Goal: Task Accomplishment & Management: Complete application form

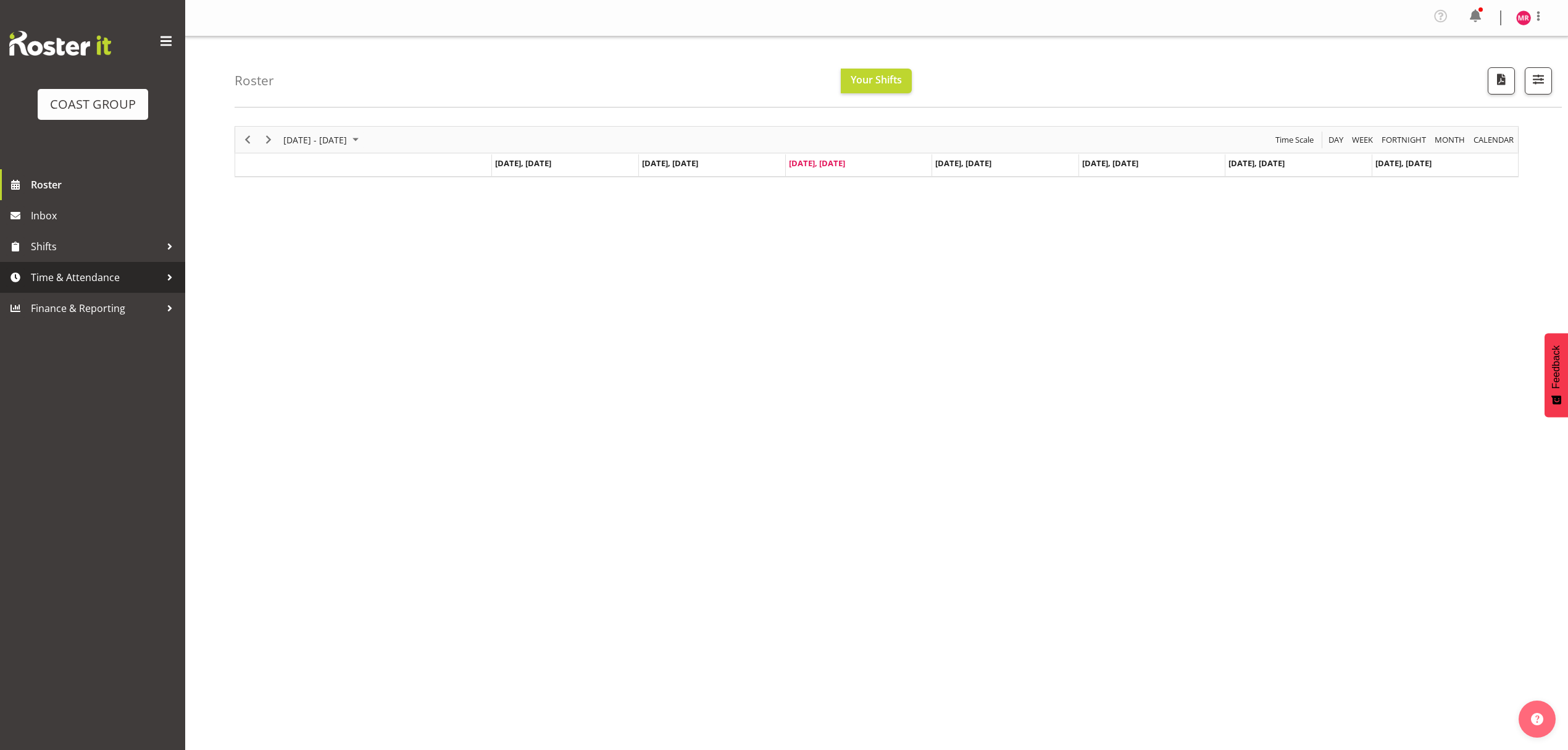
click at [127, 287] on span "Time & Attendance" at bounding box center [96, 277] width 130 height 19
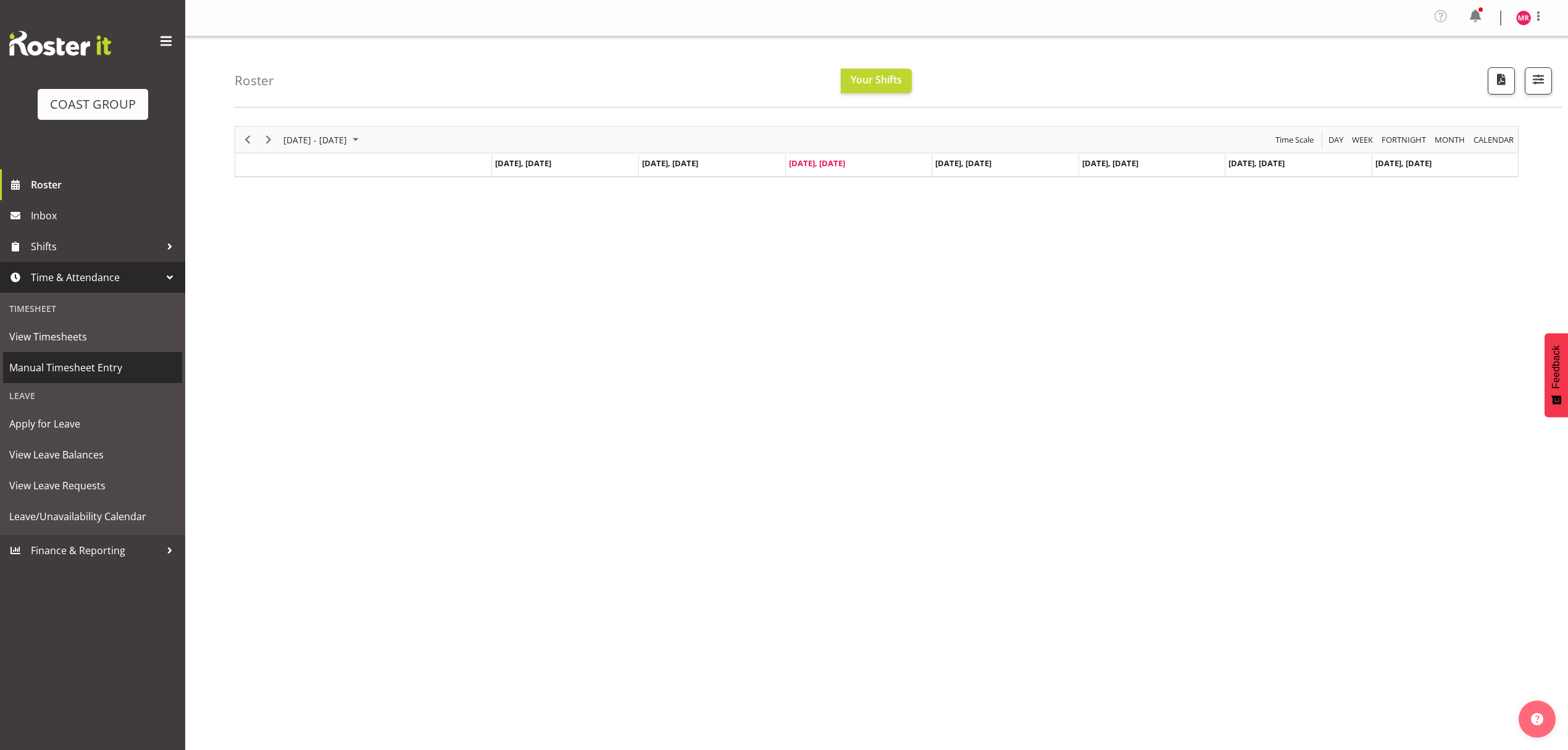
click at [114, 357] on link "Manual Timesheet Entry" at bounding box center [93, 368] width 179 height 31
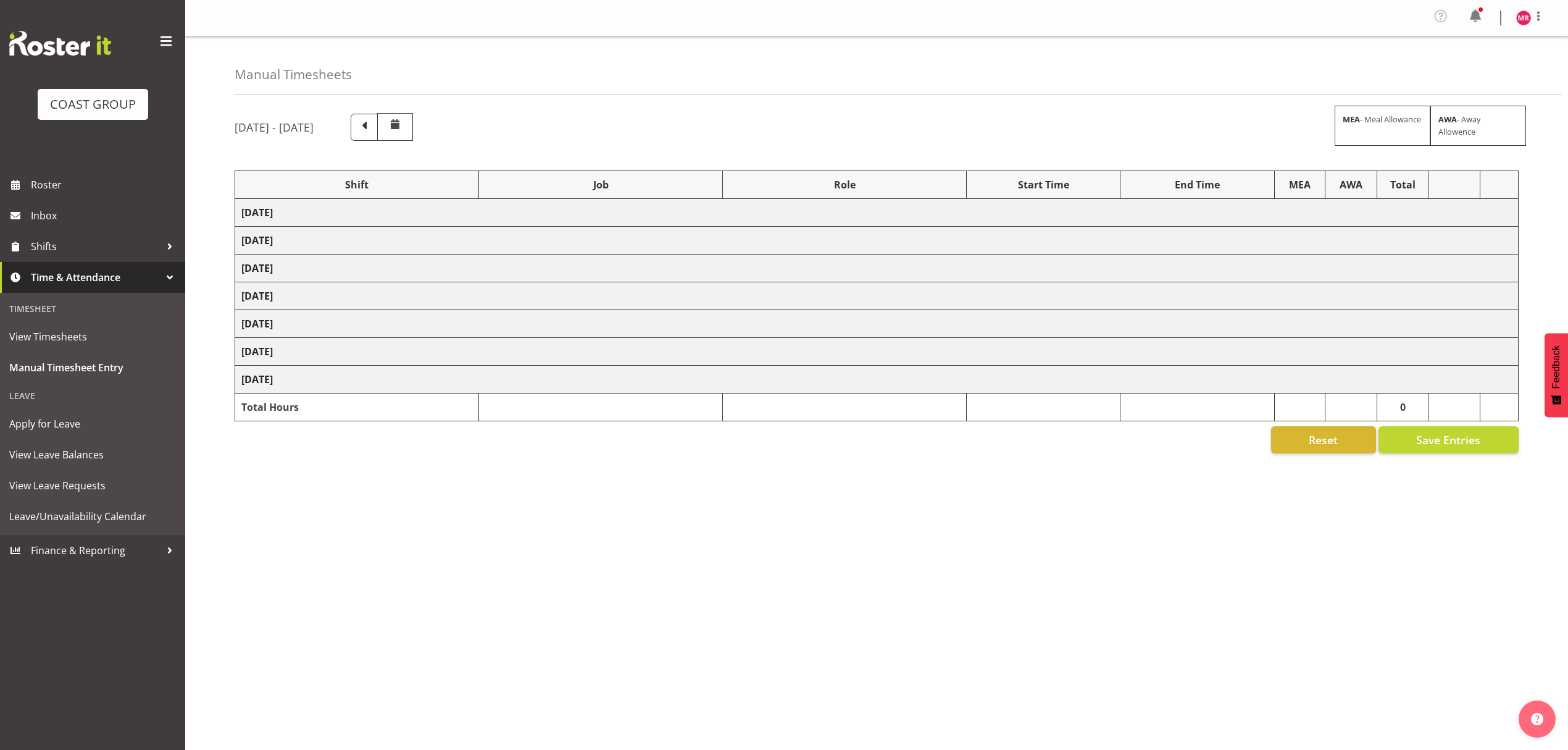
select select "1321"
select select "9028"
select select "1321"
select select "10332"
select select "1321"
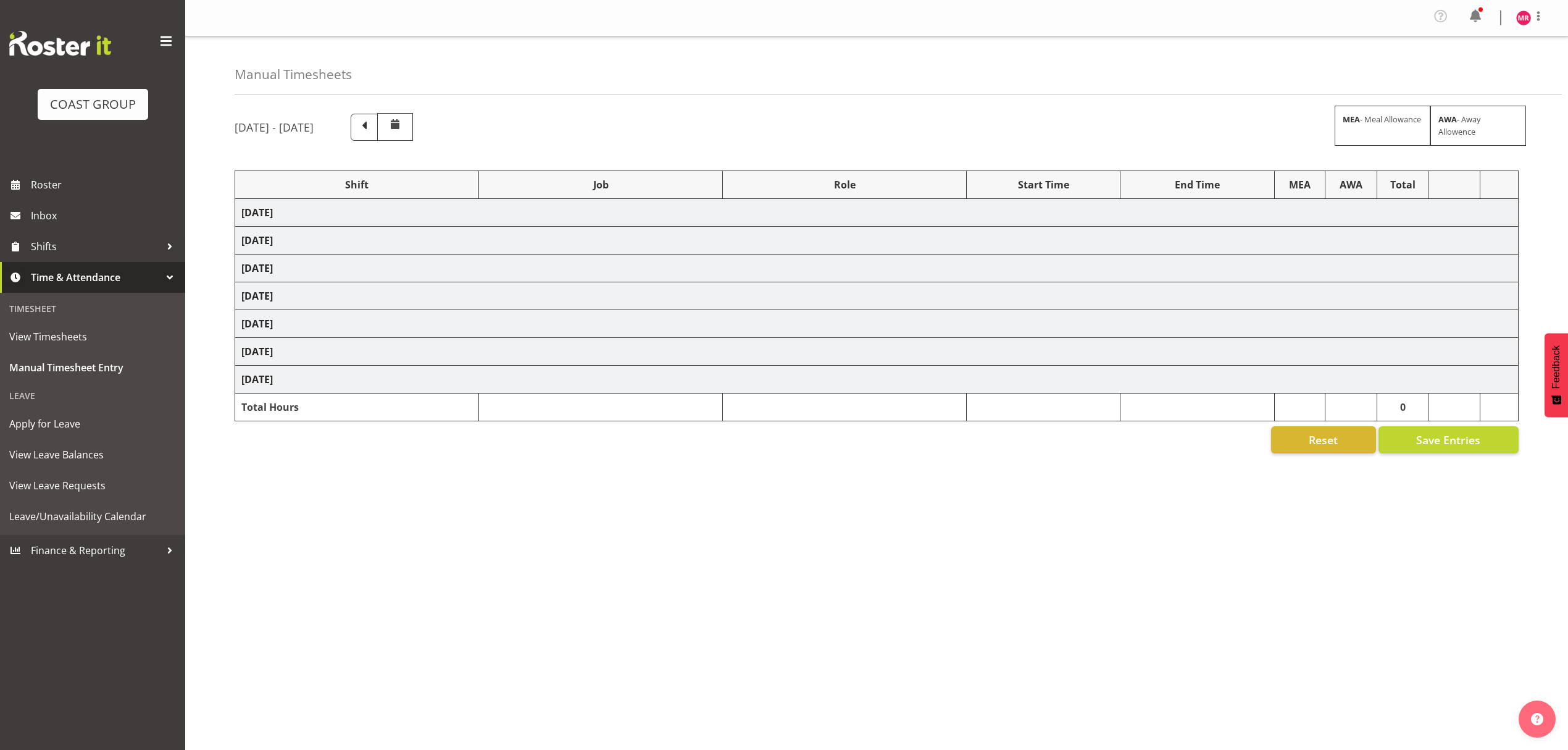
select select "9204"
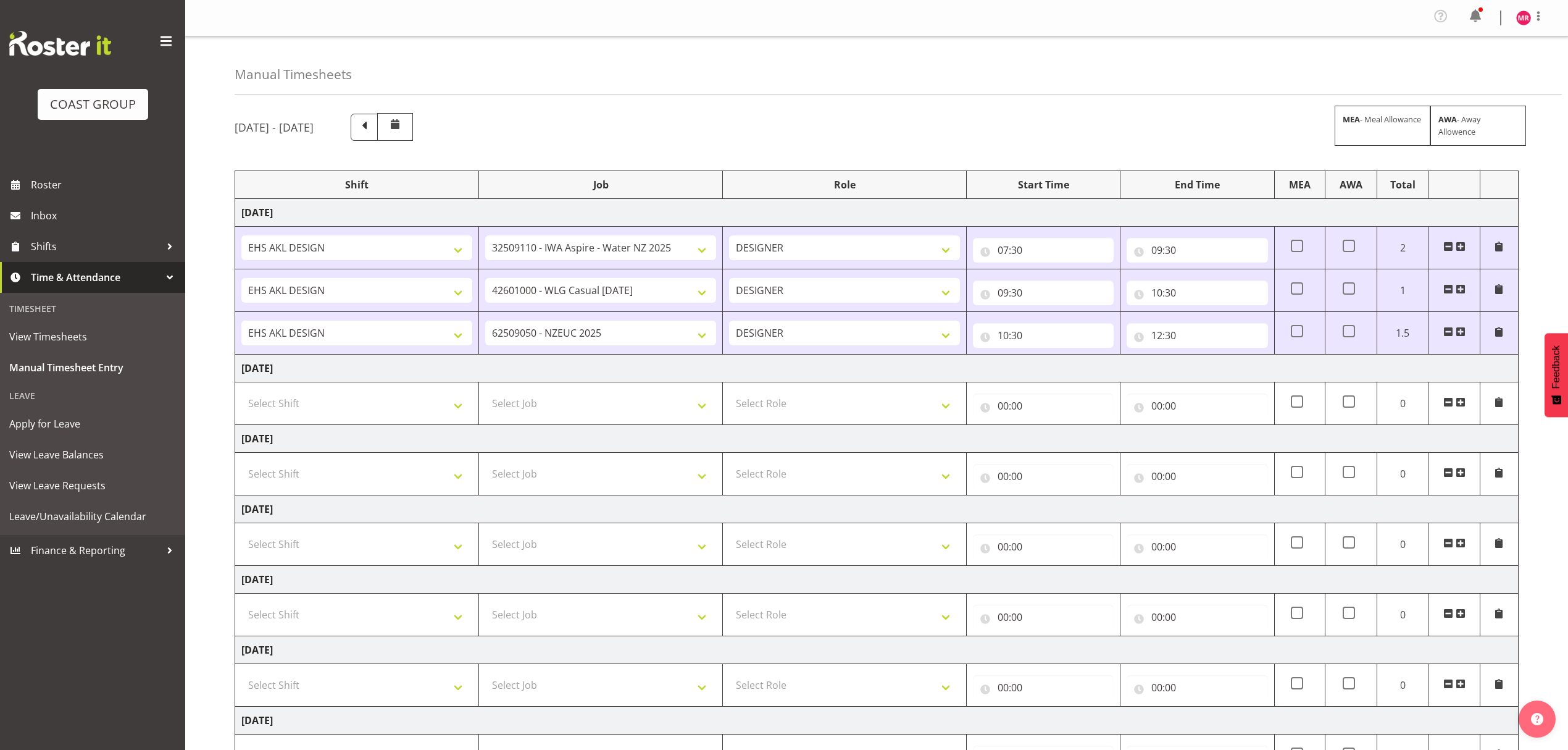
click at [1458, 334] on span at bounding box center [1460, 331] width 10 height 10
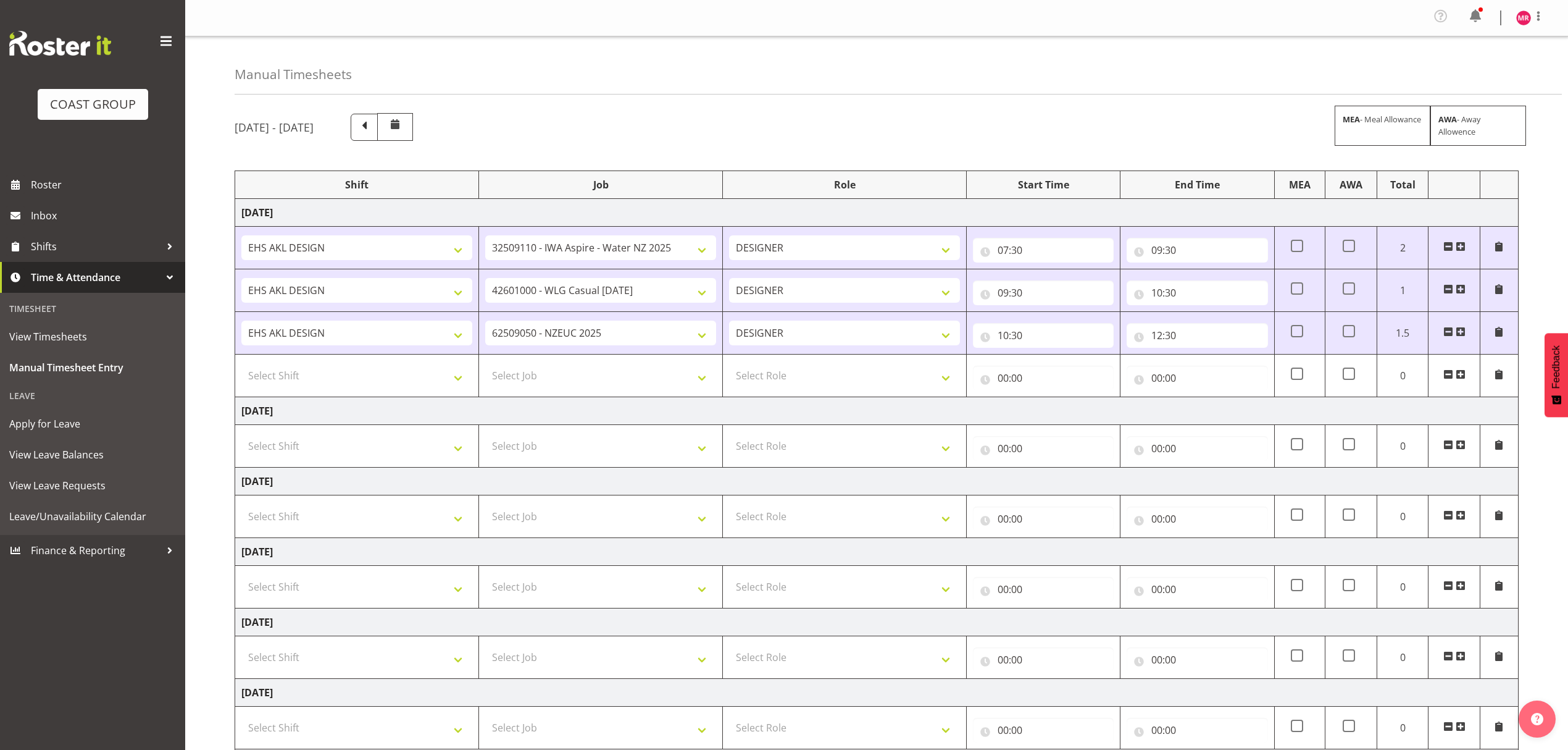
click at [640, 365] on td "Select Job 1 Carlton Events 1 [PERSON_NAME][GEOGRAPHIC_DATA] 1 [PERSON_NAME][GE…" at bounding box center [600, 376] width 244 height 43
click at [628, 376] on select "Select Job 1 Carlton Events 1 Carlton Hamilton 1 Carlton Wellington 1 EHS WAREH…" at bounding box center [600, 376] width 231 height 25
select select "9452"
click at [485, 366] on select "Select Job 1 Carlton Events 1 Carlton Hamilton 1 Carlton Wellington 1 EHS WAREH…" at bounding box center [600, 376] width 231 height 25
click at [1460, 374] on span at bounding box center [1460, 374] width 10 height 10
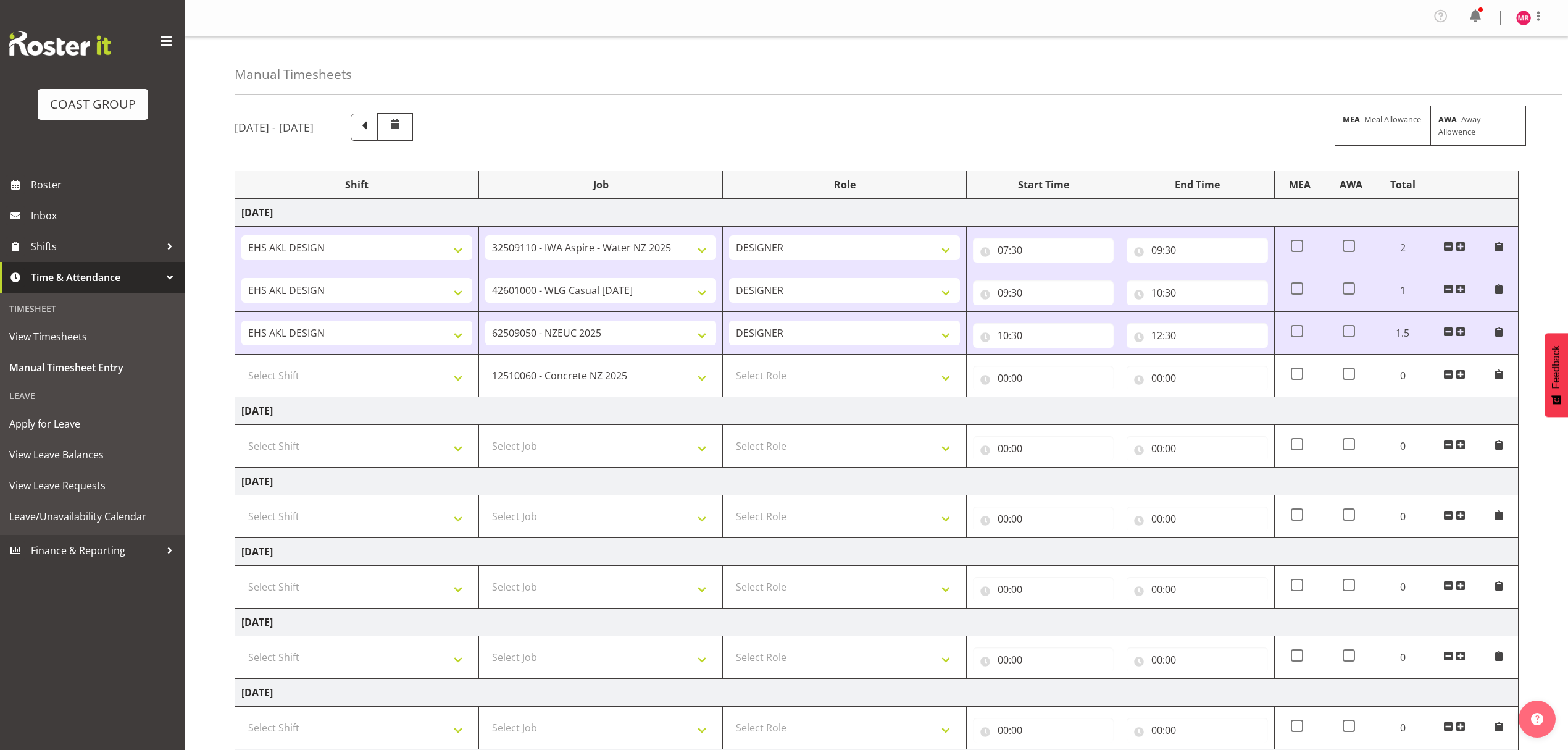
click at [1460, 374] on span at bounding box center [1460, 374] width 10 height 10
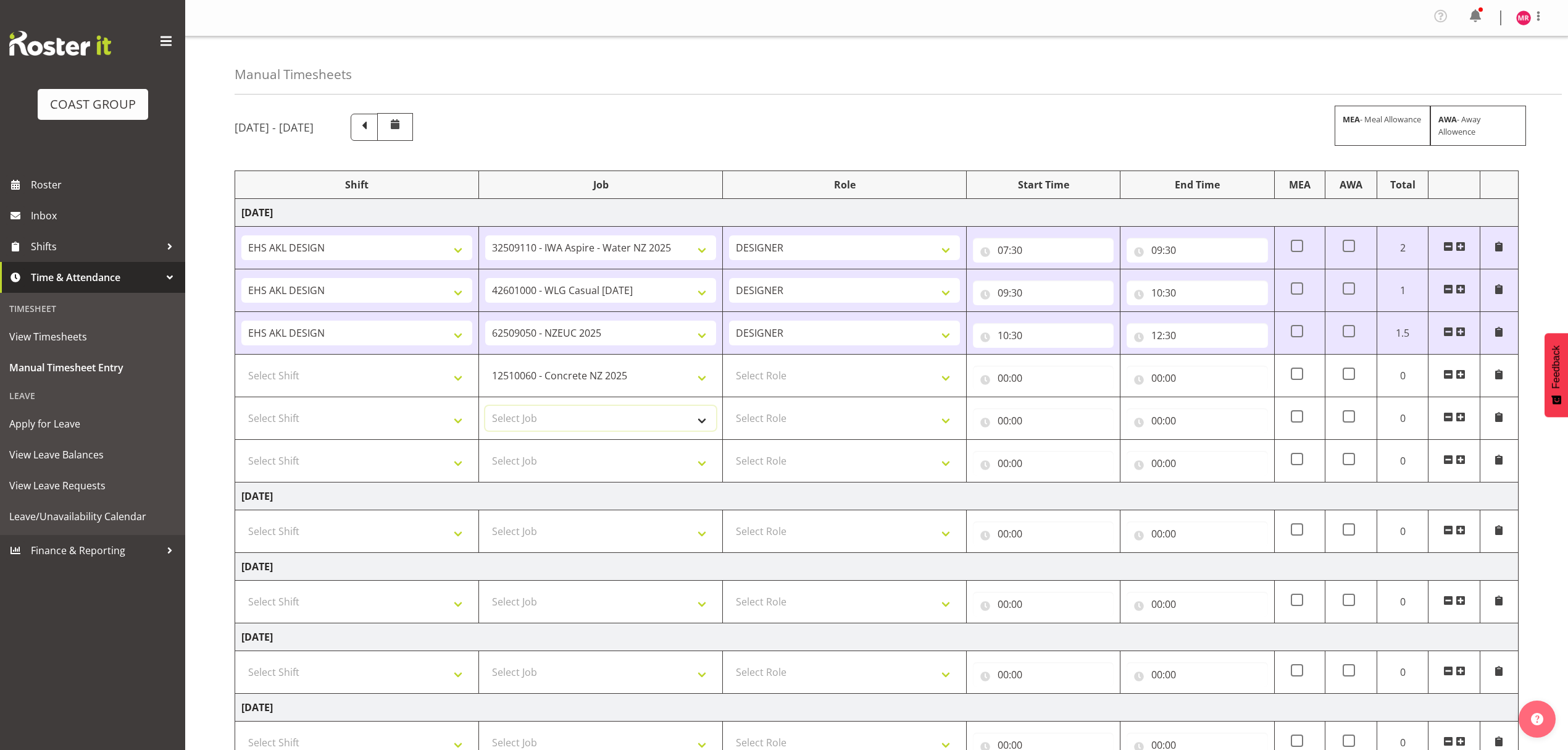
click at [609, 420] on select "Select Job 1 Carlton Events 1 Carlton Hamilton 1 Carlton Wellington 1 EHS WAREH…" at bounding box center [600, 418] width 231 height 25
click at [601, 440] on td "Select Job 1 Carlton Events 1 Carlton Hamilton 1 Carlton Wellington 1 EHS WAREH…" at bounding box center [600, 419] width 244 height 43
click at [586, 428] on select "Select Job 1 Carlton Events 1 Carlton Hamilton 1 Carlton Wellington 1 EHS WAREH…" at bounding box center [600, 418] width 231 height 25
select select "10307"
click at [485, 409] on select "Select Job 1 Carlton Events 1 Carlton Hamilton 1 Carlton Wellington 1 EHS WAREH…" at bounding box center [600, 418] width 231 height 25
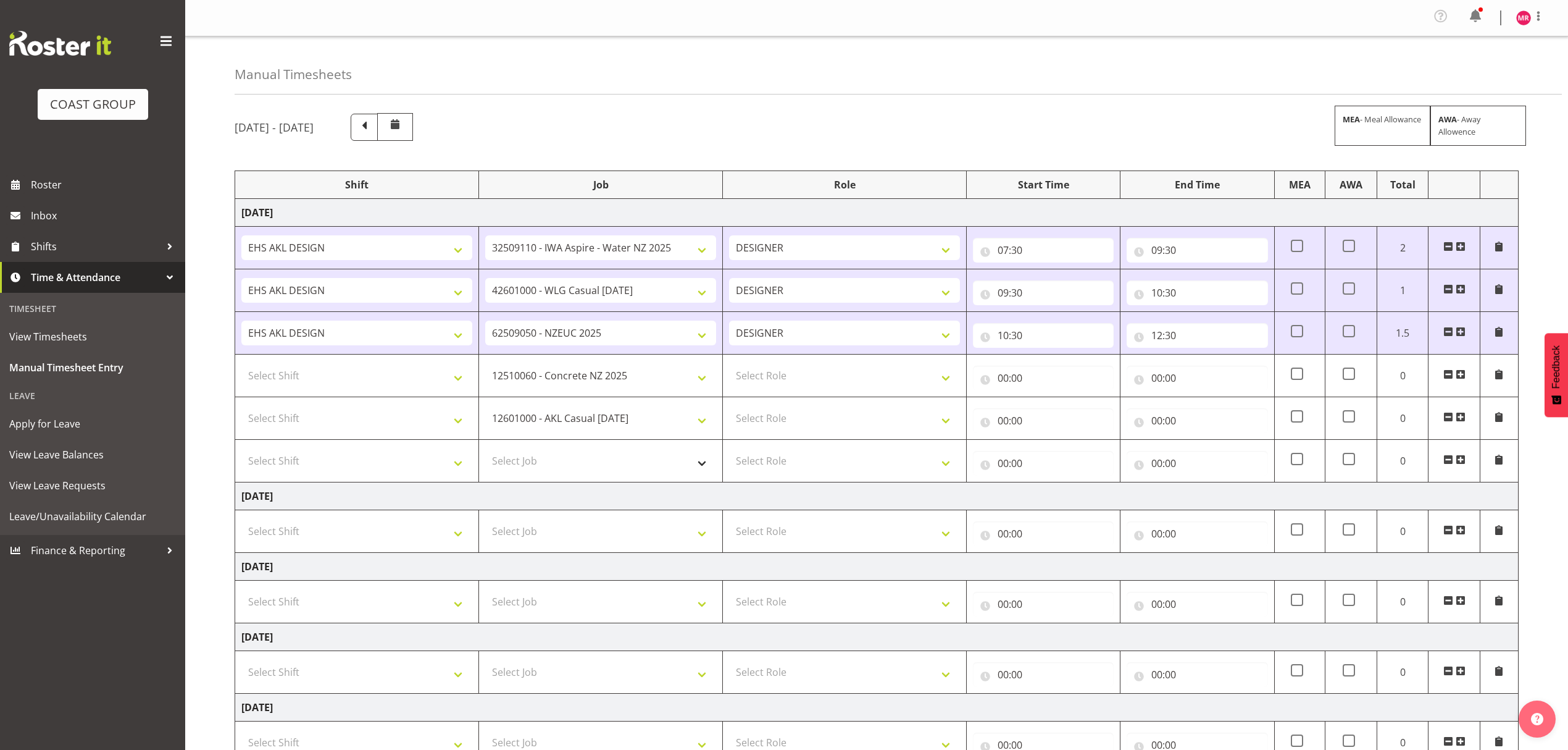
drag, startPoint x: 548, startPoint y: 445, endPoint x: 540, endPoint y: 458, distance: 15.3
click at [546, 448] on td "Select Job 1 Carlton Events 1 Carlton Hamilton 1 Carlton Wellington 1 EHS WAREH…" at bounding box center [600, 461] width 244 height 43
click at [540, 458] on select "Select Job 1 Carlton Events 1 Carlton Hamilton 1 Carlton Wellington 1 EHS WAREH…" at bounding box center [600, 461] width 231 height 25
select select "9938"
click at [485, 452] on select "Select Job 1 Carlton Events 1 Carlton Hamilton 1 Carlton Wellington 1 EHS WAREH…" at bounding box center [600, 461] width 231 height 25
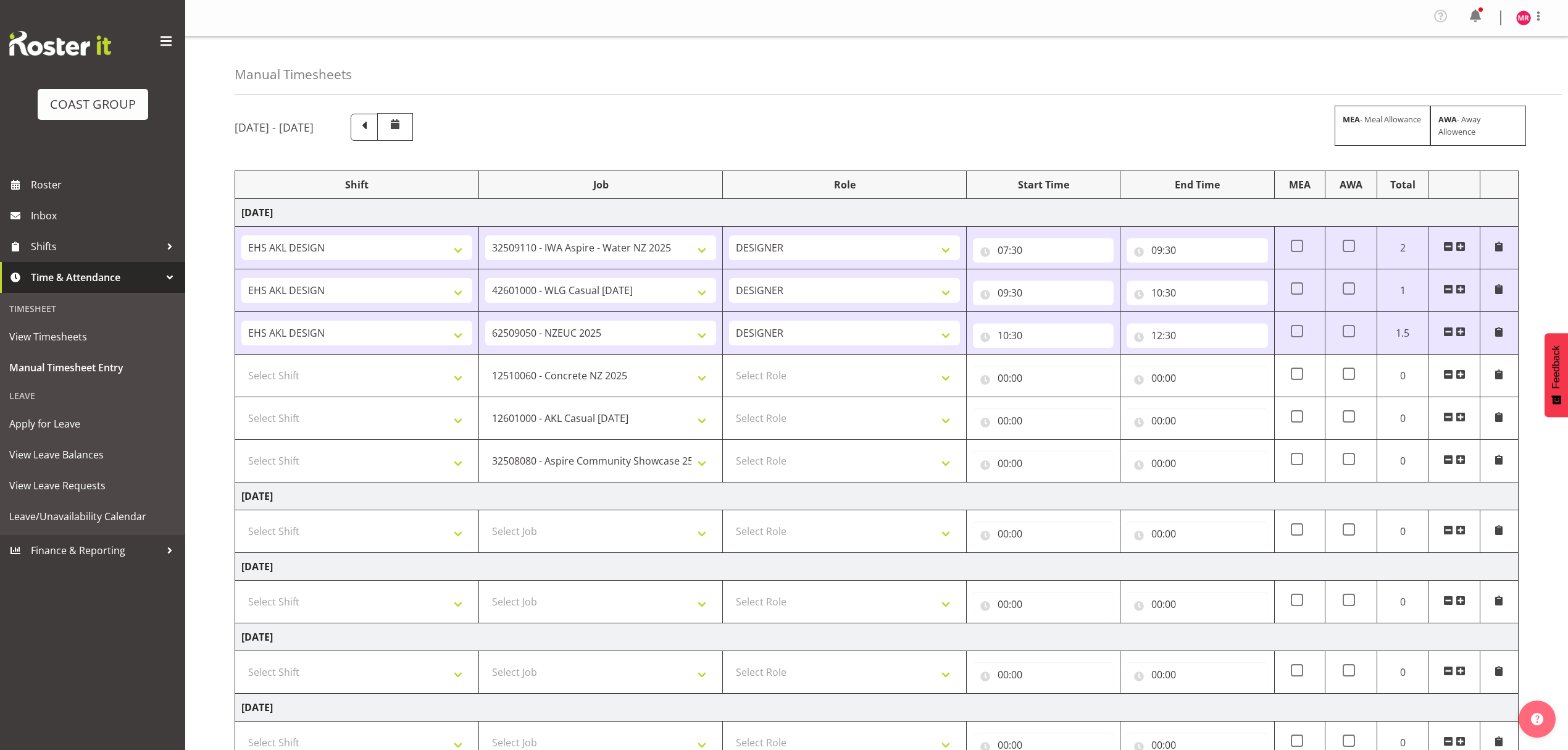
click at [1457, 463] on span at bounding box center [1460, 459] width 10 height 10
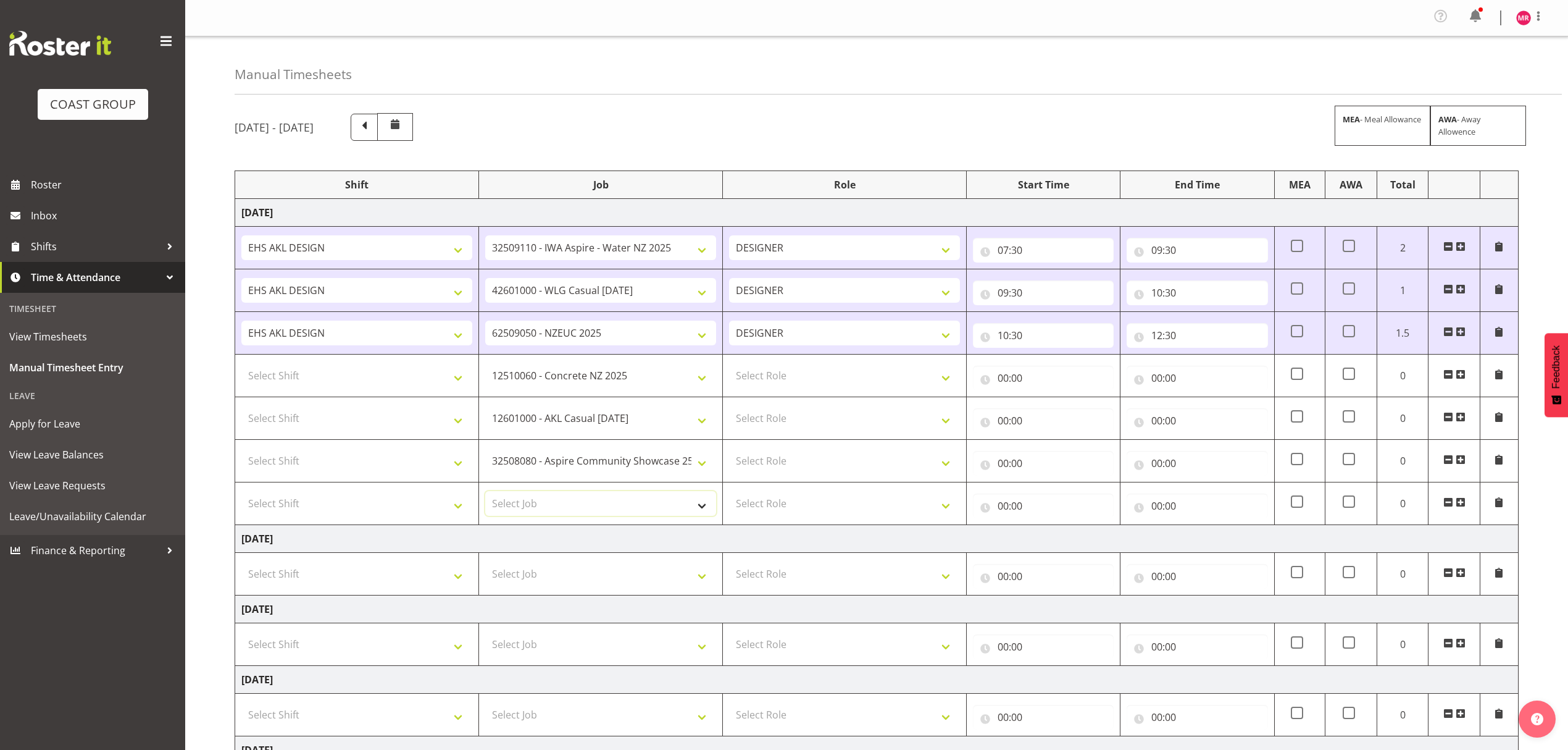
click at [551, 507] on select "Select Job 1 Carlton Events 1 Carlton Hamilton 1 Carlton Wellington 1 EHS WAREH…" at bounding box center [600, 503] width 231 height 25
select select "10429"
click at [485, 494] on select "Select Job 1 Carlton Events 1 Carlton Hamilton 1 Carlton Wellington 1 EHS WAREH…" at bounding box center [600, 503] width 231 height 25
click at [844, 383] on select "Select Role DESIGNER" at bounding box center [844, 376] width 231 height 25
drag, startPoint x: 833, startPoint y: 415, endPoint x: 836, endPoint y: 409, distance: 6.7
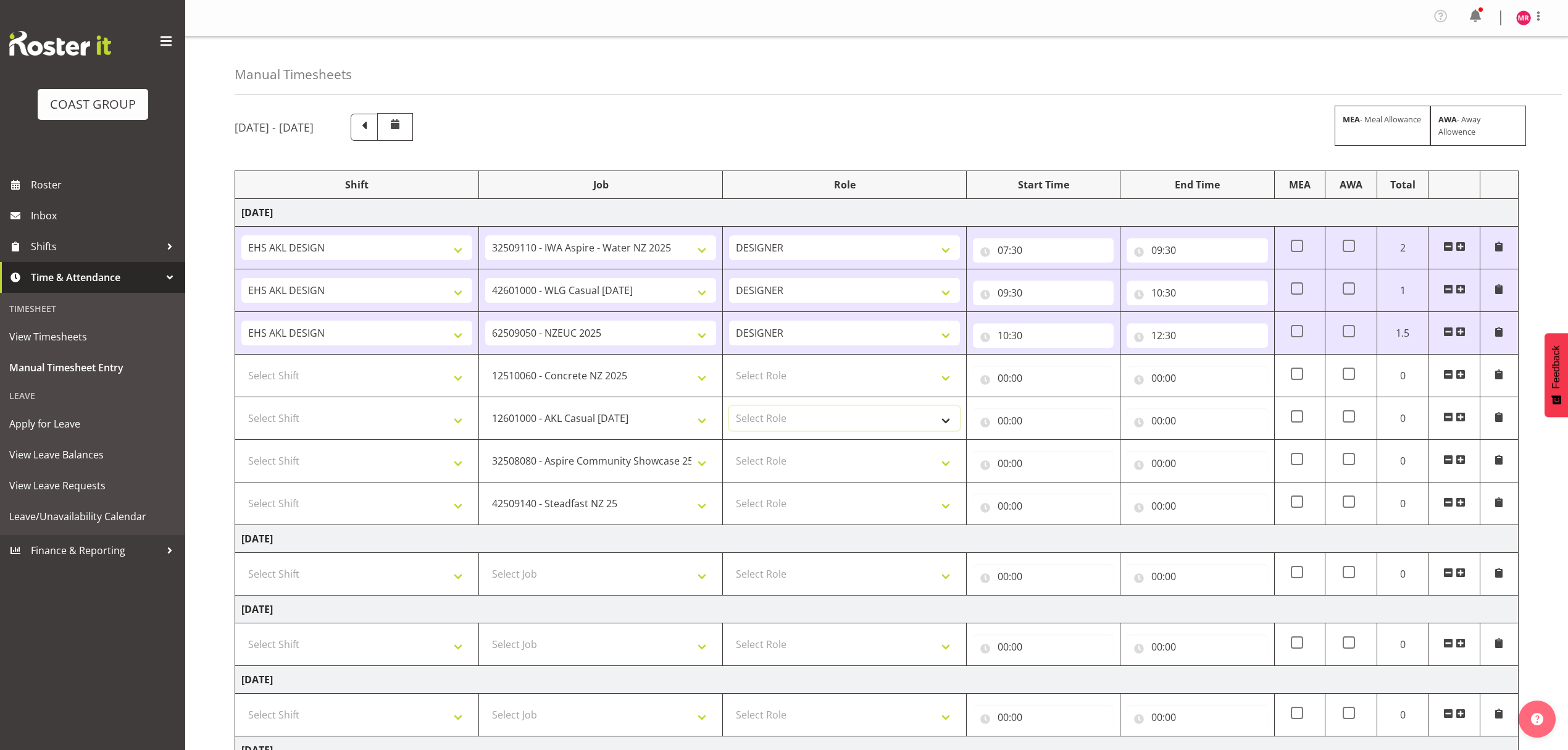
click at [833, 415] on select "Select Role DESIGNER" at bounding box center [844, 418] width 231 height 25
select select "215"
click at [729, 409] on select "Select Role DESIGNER" at bounding box center [844, 418] width 231 height 25
click at [815, 378] on select "Select Role DESIGNER" at bounding box center [844, 376] width 231 height 25
select select "215"
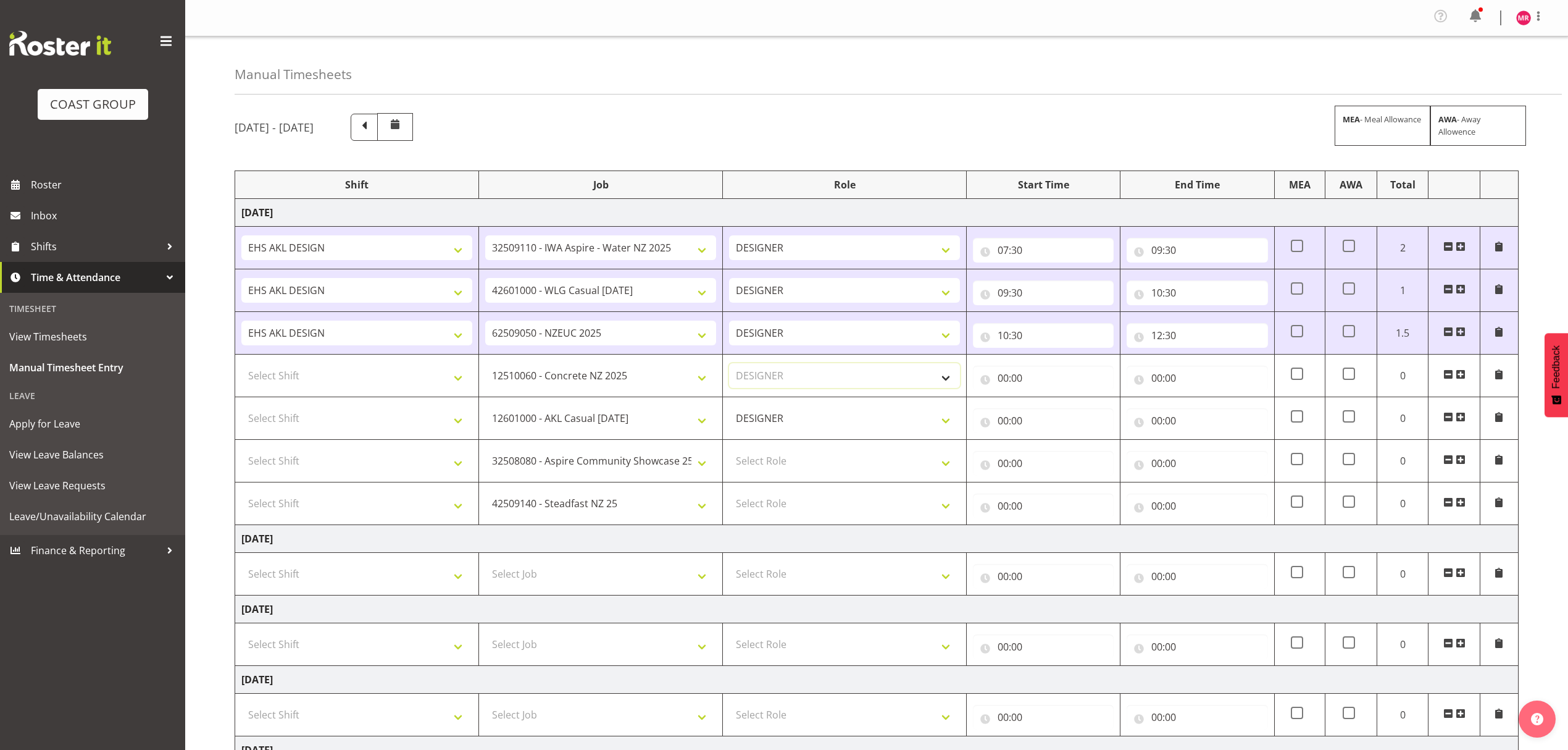
click at [729, 366] on select "Select Role DESIGNER" at bounding box center [844, 376] width 231 height 25
click at [799, 453] on select "Select Role DESIGNER" at bounding box center [844, 461] width 231 height 25
select select "215"
click at [729, 452] on select "Select Role DESIGNER" at bounding box center [844, 461] width 231 height 25
click at [781, 500] on select "Select Role DESIGNER" at bounding box center [844, 503] width 231 height 25
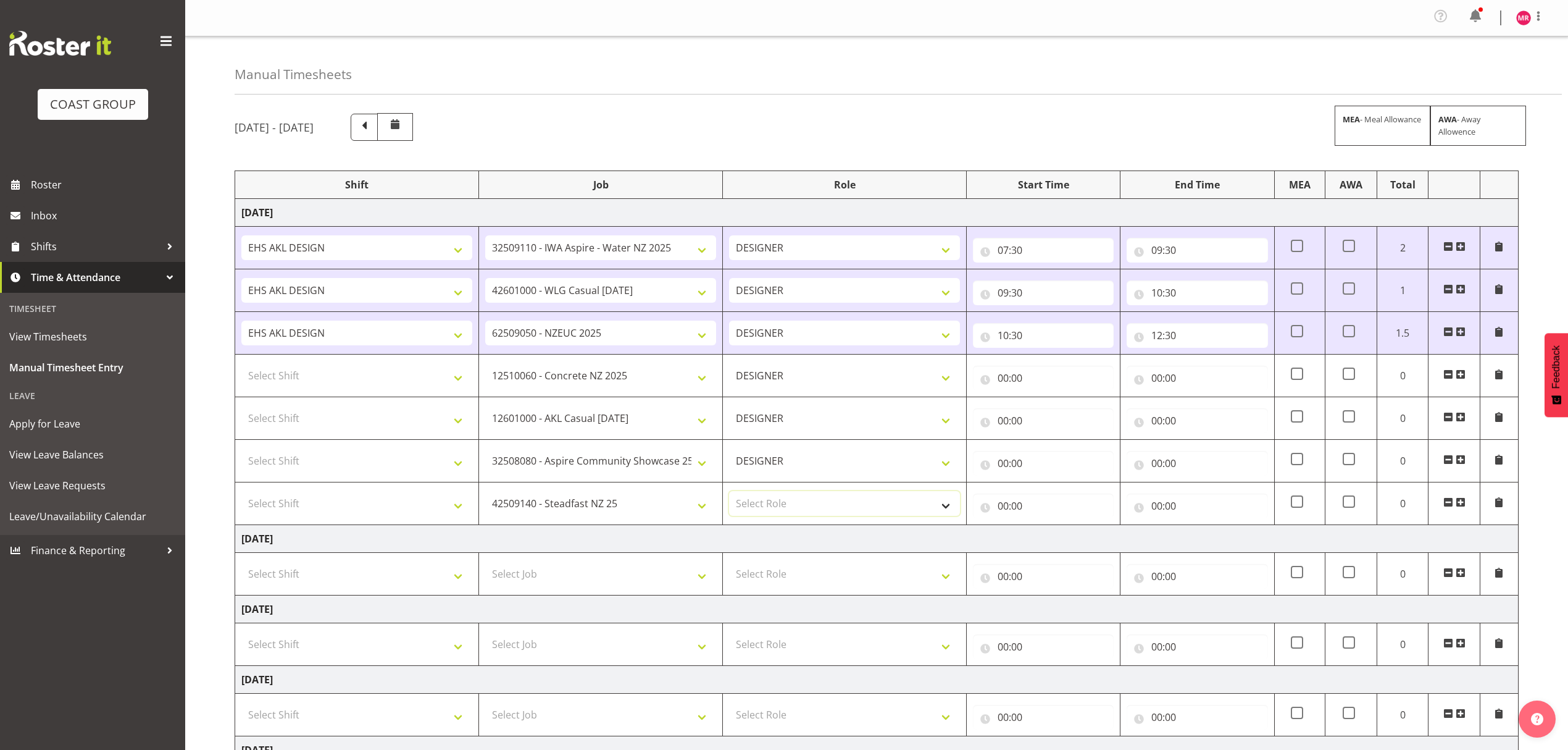
select select "215"
click at [729, 494] on select "Select Role DESIGNER" at bounding box center [844, 503] width 231 height 25
click at [391, 380] on select "Select Shift D+B @ HiNZ D+B Build D+B Build NZACA D+B Build Tech Day OCT 24 D+B…" at bounding box center [357, 376] width 231 height 25
select select "1321"
click at [356, 418] on select "Select Shift D+B @ HiNZ D+B Build D+B Build NZACA D+B Build Tech Day OCT 24 D+B…" at bounding box center [357, 418] width 231 height 25
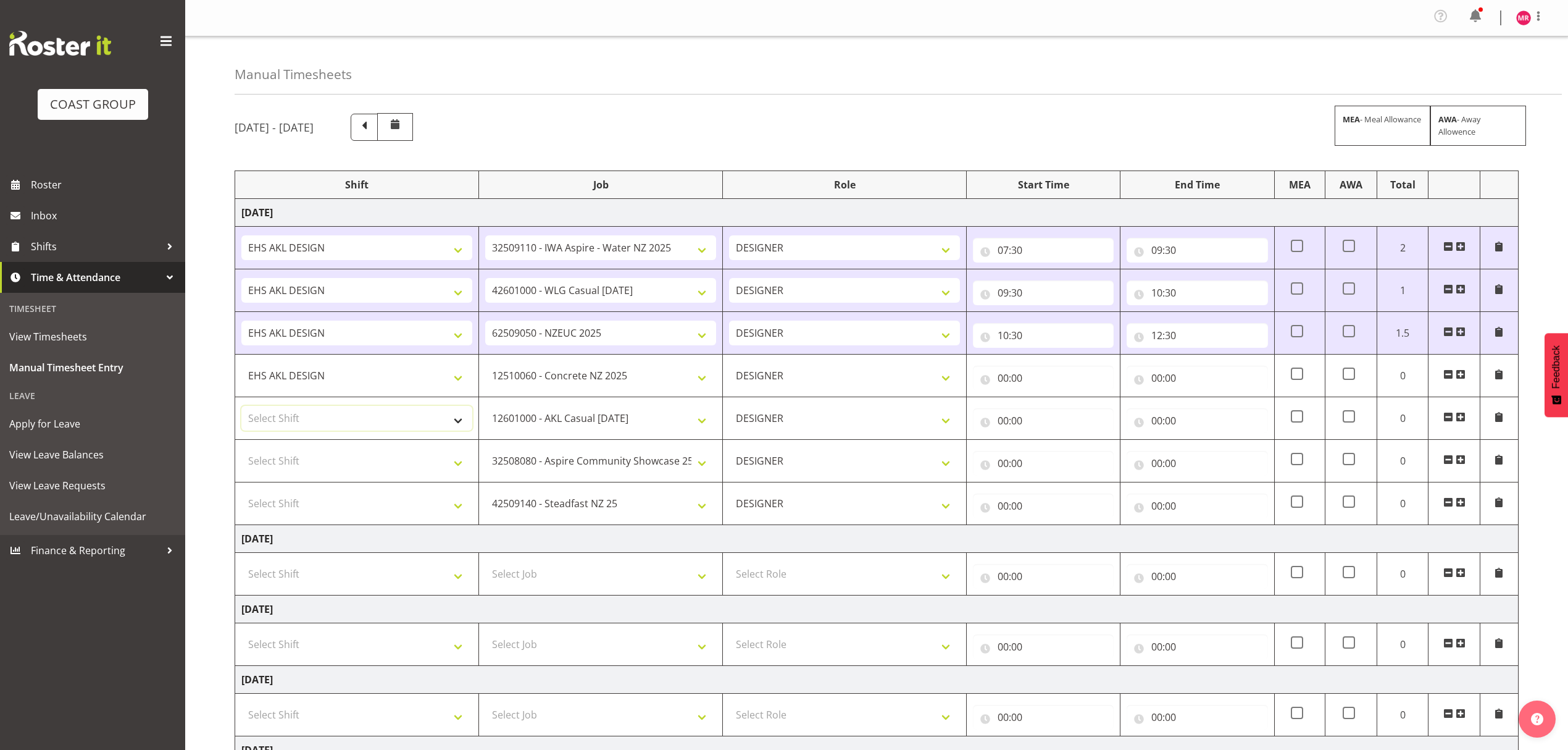
select select "1321"
click at [356, 418] on select "Select Shift D+B @ HiNZ D+B Build D+B Build NZACA D+B Build Tech Day OCT 24 D+B…" at bounding box center [357, 418] width 231 height 25
click at [335, 447] on td "Select Shift D+B @ HiNZ D+B Build D+B Build NZACA D+B Build Tech Day OCT 24 D+B…" at bounding box center [357, 461] width 244 height 43
click at [329, 462] on select "Select Shift D+B @ HiNZ D+B Build D+B Build NZACA D+B Build Tech Day OCT 24 D+B…" at bounding box center [357, 461] width 231 height 25
select select "1321"
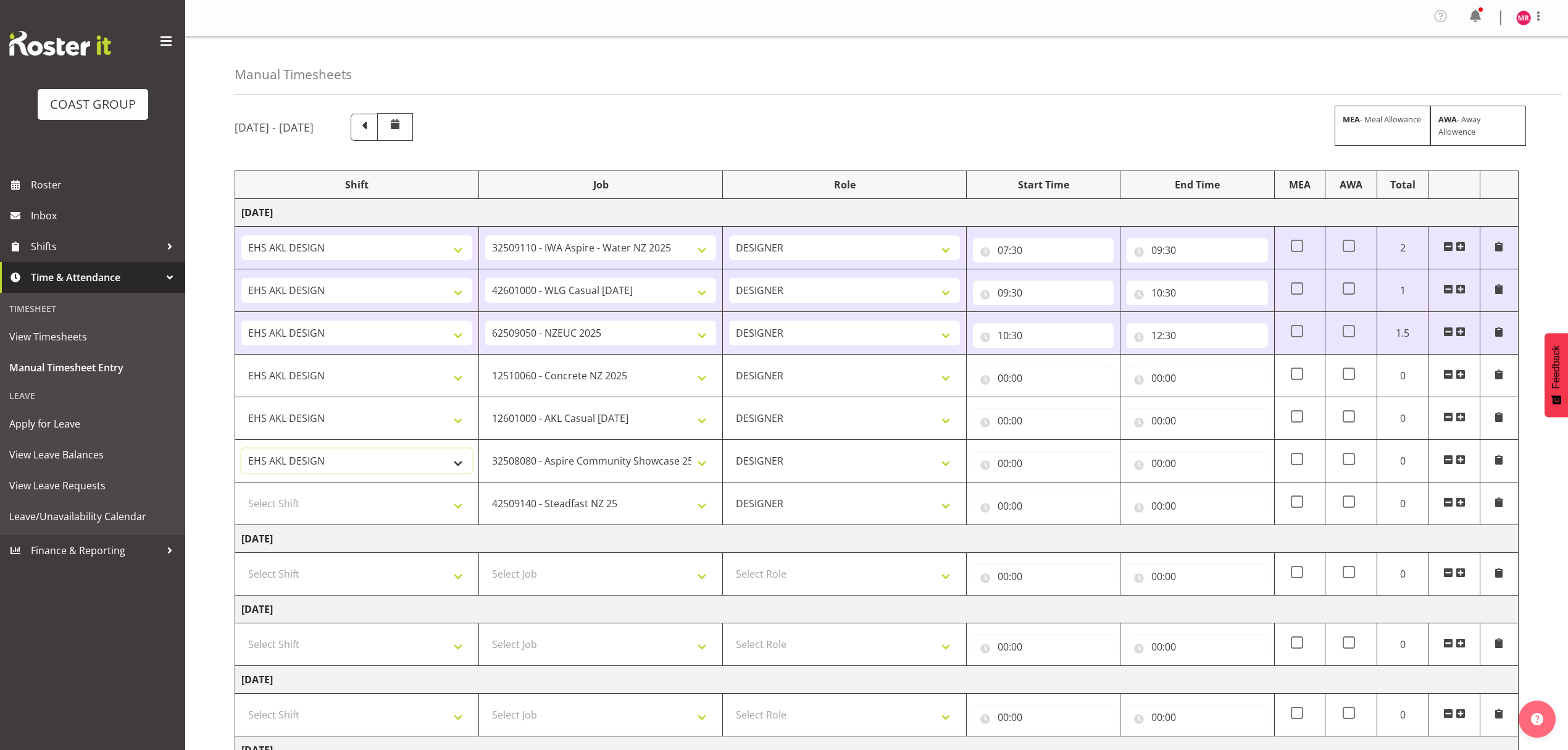
click at [327, 472] on select "D+B @ HiNZ D+B Build D+B Build NZACA D+B Build Tech Day OCT 24 D+B Load NZACA D…" at bounding box center [357, 461] width 231 height 25
click at [315, 505] on select "Select Shift D+B @ HiNZ D+B Build D+B Build NZACA D+B Build Tech Day OCT 24 D+B…" at bounding box center [357, 503] width 231 height 25
select select "1321"
drag, startPoint x: 315, startPoint y: 505, endPoint x: 718, endPoint y: 485, distance: 403.5
click at [315, 505] on select "D+B @ HiNZ D+B Build D+B Build NZACA D+B Build Tech Day OCT 24 D+B Load NZACA D…" at bounding box center [357, 503] width 231 height 25
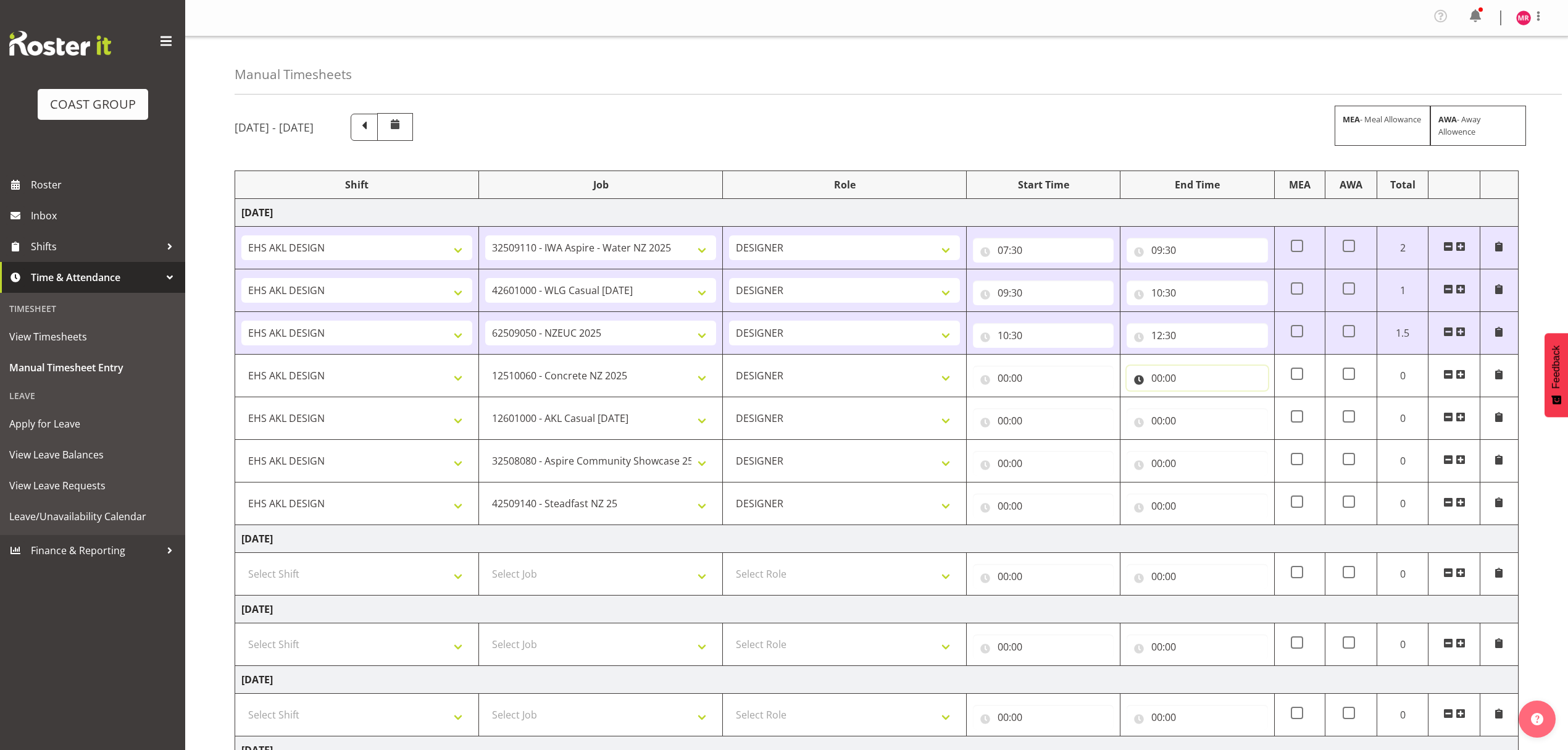
click at [1170, 383] on input "00:00" at bounding box center [1196, 378] width 141 height 25
click at [1208, 410] on select "00 01 02 03 04 05 06 07 08 09 10 11 12 13 14 15 16 17 18 19 20 21 22 23" at bounding box center [1210, 410] width 28 height 25
select select "13"
click at [1196, 400] on select "00 01 02 03 04 05 06 07 08 09 10 11 12 13 14 15 16 17 18 19 20 21 22 23" at bounding box center [1210, 410] width 28 height 25
type input "13:00"
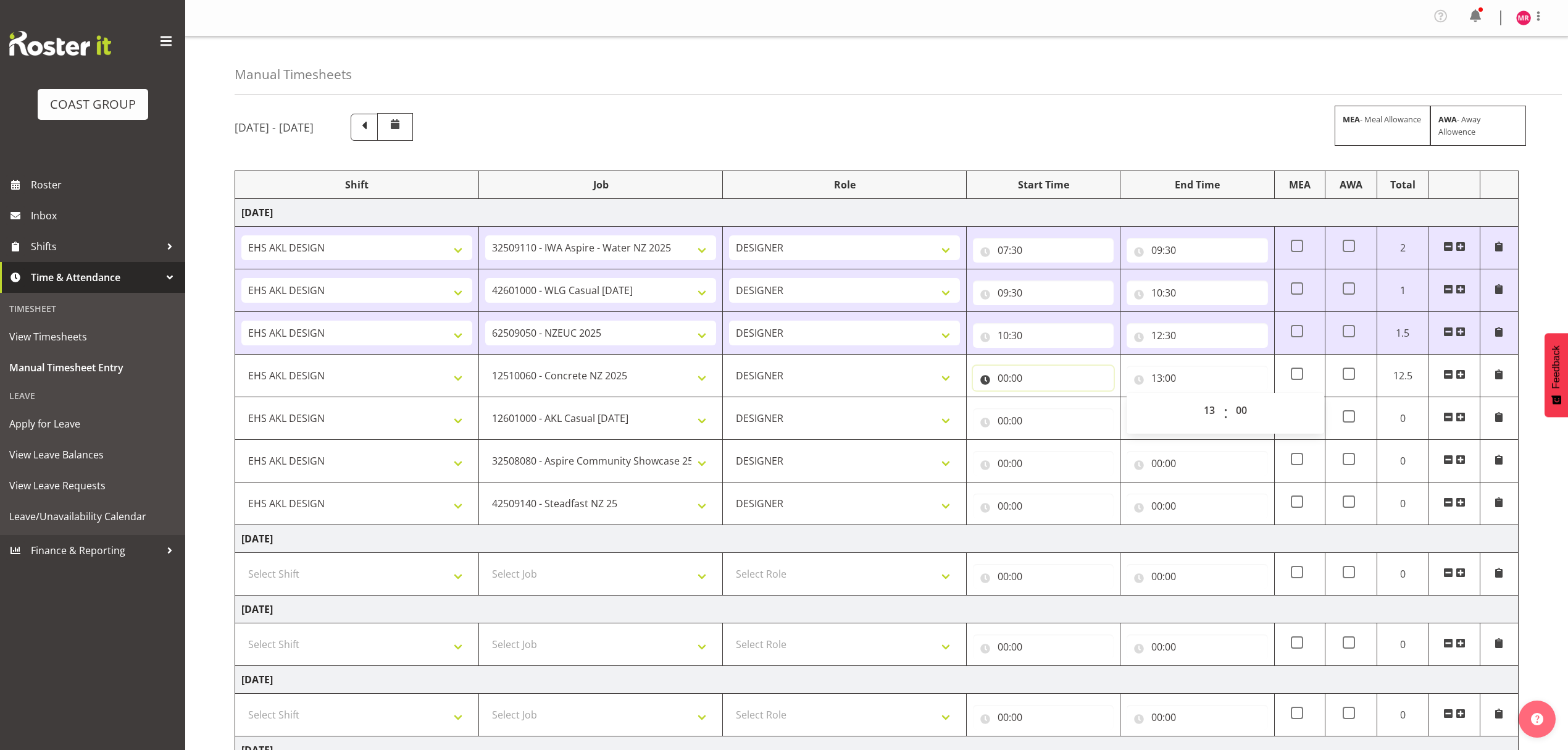
click at [1046, 374] on input "00:00" at bounding box center [1043, 378] width 141 height 25
click at [1060, 406] on select "00 01 02 03 04 05 06 07 08 09 10 11 12 13 14 15 16 17 18 19 20 21 22 23" at bounding box center [1057, 410] width 28 height 25
select select "12"
click at [1043, 400] on select "00 01 02 03 04 05 06 07 08 09 10 11 12 13 14 15 16 17 18 19 20 21 22 23" at bounding box center [1057, 410] width 28 height 25
type input "12:00"
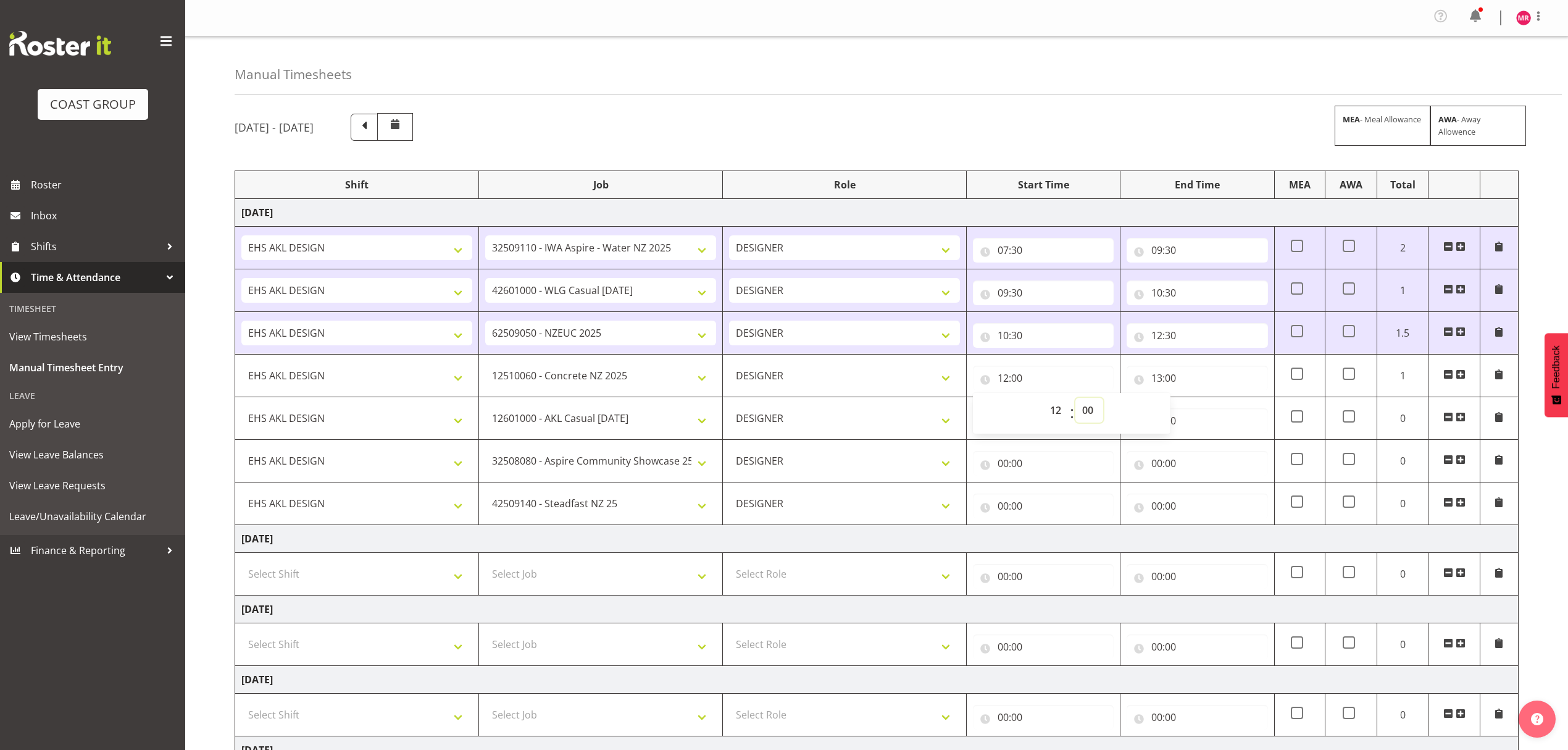
click at [1093, 405] on select "00 01 02 03 04 05 06 07 08 09 10 11 12 13 14 15 16 17 18 19 20 21 22 23 24 25 2…" at bounding box center [1089, 410] width 28 height 25
select select "30"
click at [1075, 400] on select "00 01 02 03 04 05 06 07 08 09 10 11 12 13 14 15 16 17 18 19 20 21 22 23 24 25 2…" at bounding box center [1089, 410] width 28 height 25
type input "12:30"
click at [1231, 422] on input "00:00" at bounding box center [1196, 420] width 141 height 25
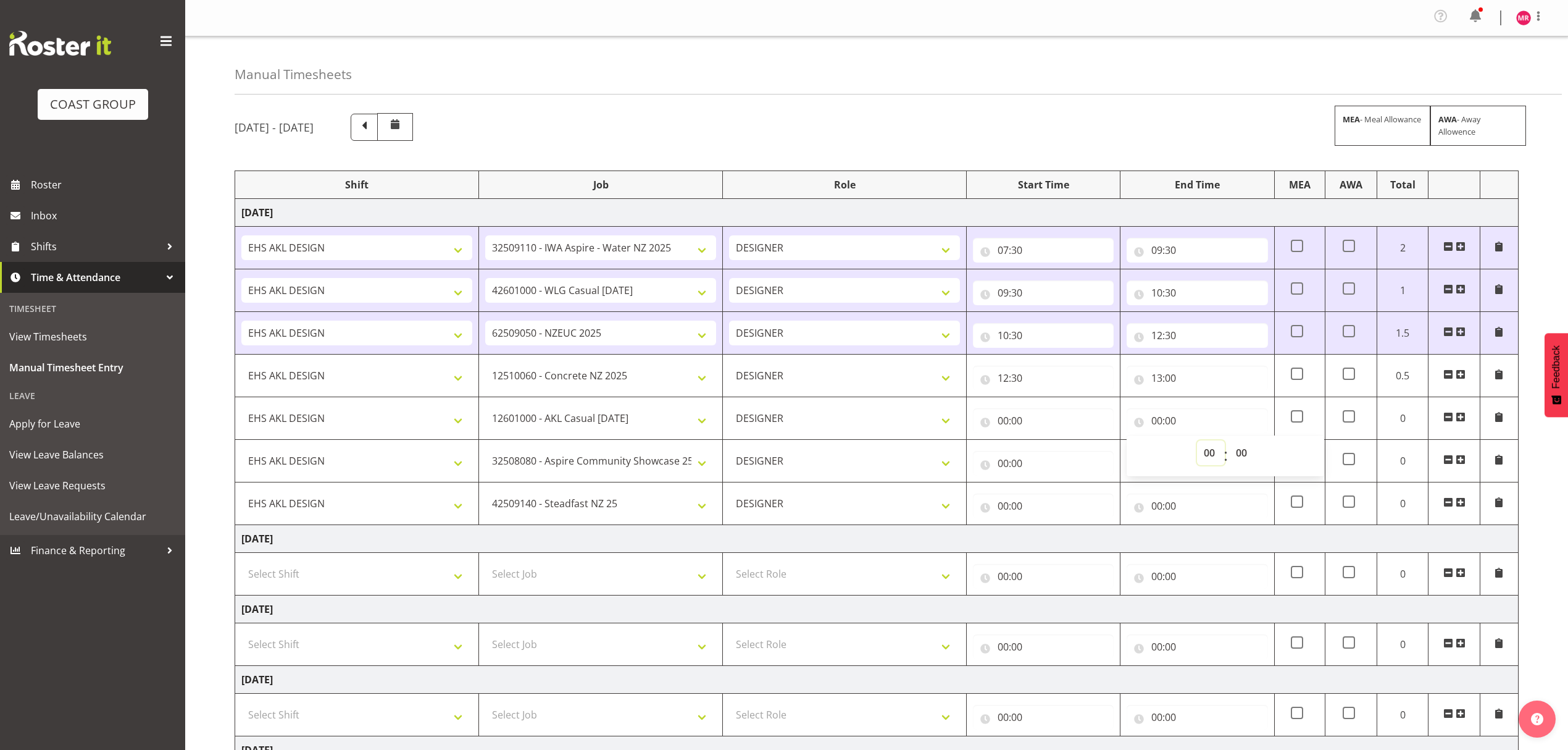
click at [1210, 448] on select "00 01 02 03 04 05 06 07 08 09 10 11 12 13 14 15 16 17 18 19 20 21 22 23" at bounding box center [1210, 453] width 28 height 25
select select "14"
click at [1196, 443] on select "00 01 02 03 04 05 06 07 08 09 10 11 12 13 14 15 16 17 18 19 20 21 22 23" at bounding box center [1210, 453] width 28 height 25
type input "14:00"
click at [1037, 423] on input "00:00" at bounding box center [1043, 420] width 141 height 25
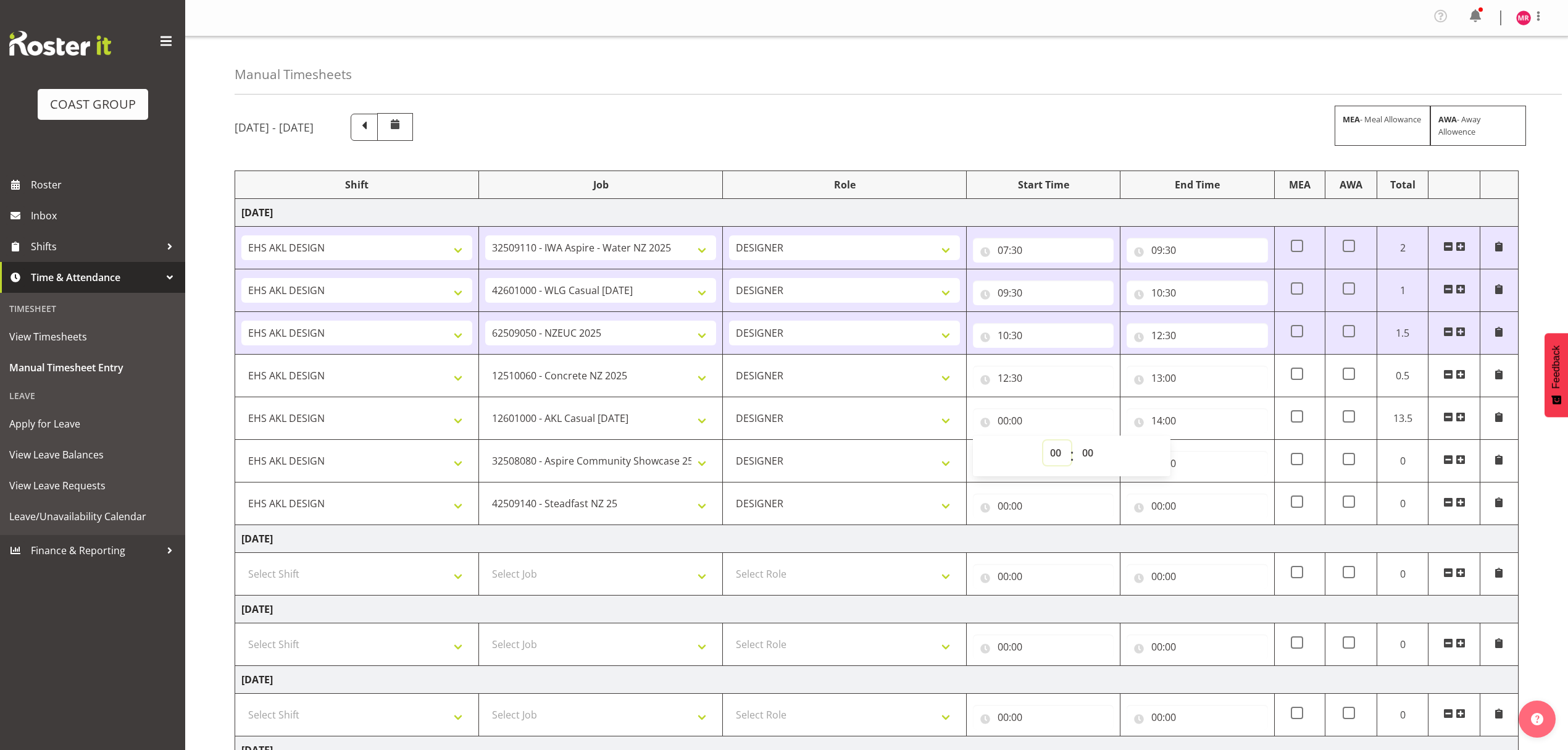
click at [1048, 451] on select "00 01 02 03 04 05 06 07 08 09 10 11 12 13 14 15 16 17 18 19 20 21 22 23" at bounding box center [1057, 453] width 28 height 25
select select "13"
click at [1043, 443] on select "00 01 02 03 04 05 06 07 08 09 10 11 12 13 14 15 16 17 18 19 20 21 22 23" at bounding box center [1057, 453] width 28 height 25
type input "13:00"
click at [1210, 465] on input "00:00" at bounding box center [1196, 463] width 141 height 25
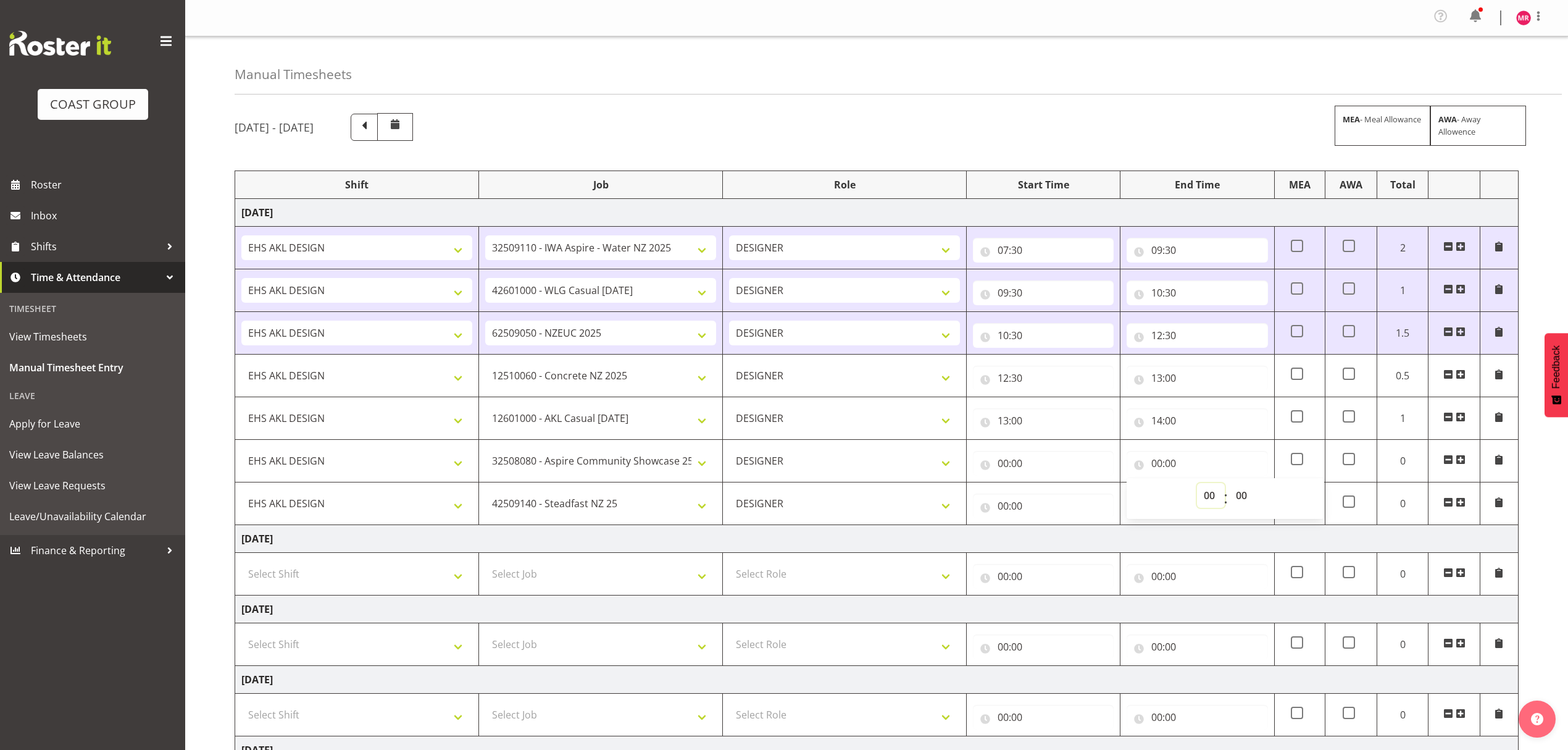
click at [1210, 502] on select "00 01 02 03 04 05 06 07 08 09 10 11 12 13 14 15 16 17 18 19 20 21 22 23" at bounding box center [1210, 495] width 28 height 25
select select "14"
click at [1196, 486] on select "00 01 02 03 04 05 06 07 08 09 10 11 12 13 14 15 16 17 18 19 20 21 22 23" at bounding box center [1210, 495] width 28 height 25
type input "14:00"
click at [1242, 494] on select "00 01 02 03 04 05 06 07 08 09 10 11 12 13 14 15 16 17 18 19 20 21 22 23 24 25 2…" at bounding box center [1243, 495] width 28 height 25
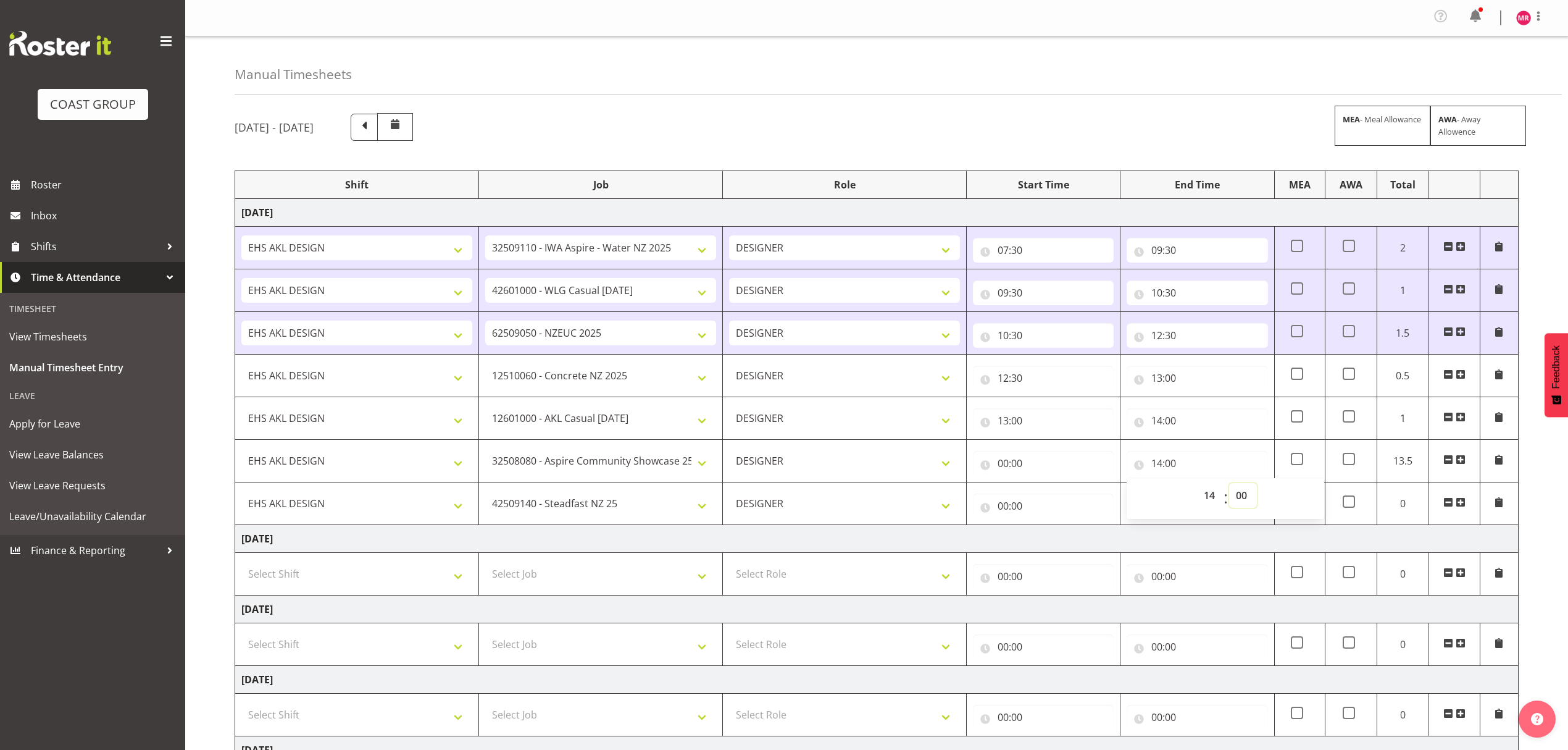
select select "30"
click at [1229, 486] on select "00 01 02 03 04 05 06 07 08 09 10 11 12 13 14 15 16 17 18 19 20 21 22 23 24 25 2…" at bounding box center [1243, 495] width 28 height 25
type input "14:30"
click at [1028, 456] on input "00:00" at bounding box center [1043, 463] width 141 height 25
click at [1060, 488] on select "00 01 02 03 04 05 06 07 08 09 10 11 12 13 14 15 16 17 18 19 20 21 22 23" at bounding box center [1057, 495] width 28 height 25
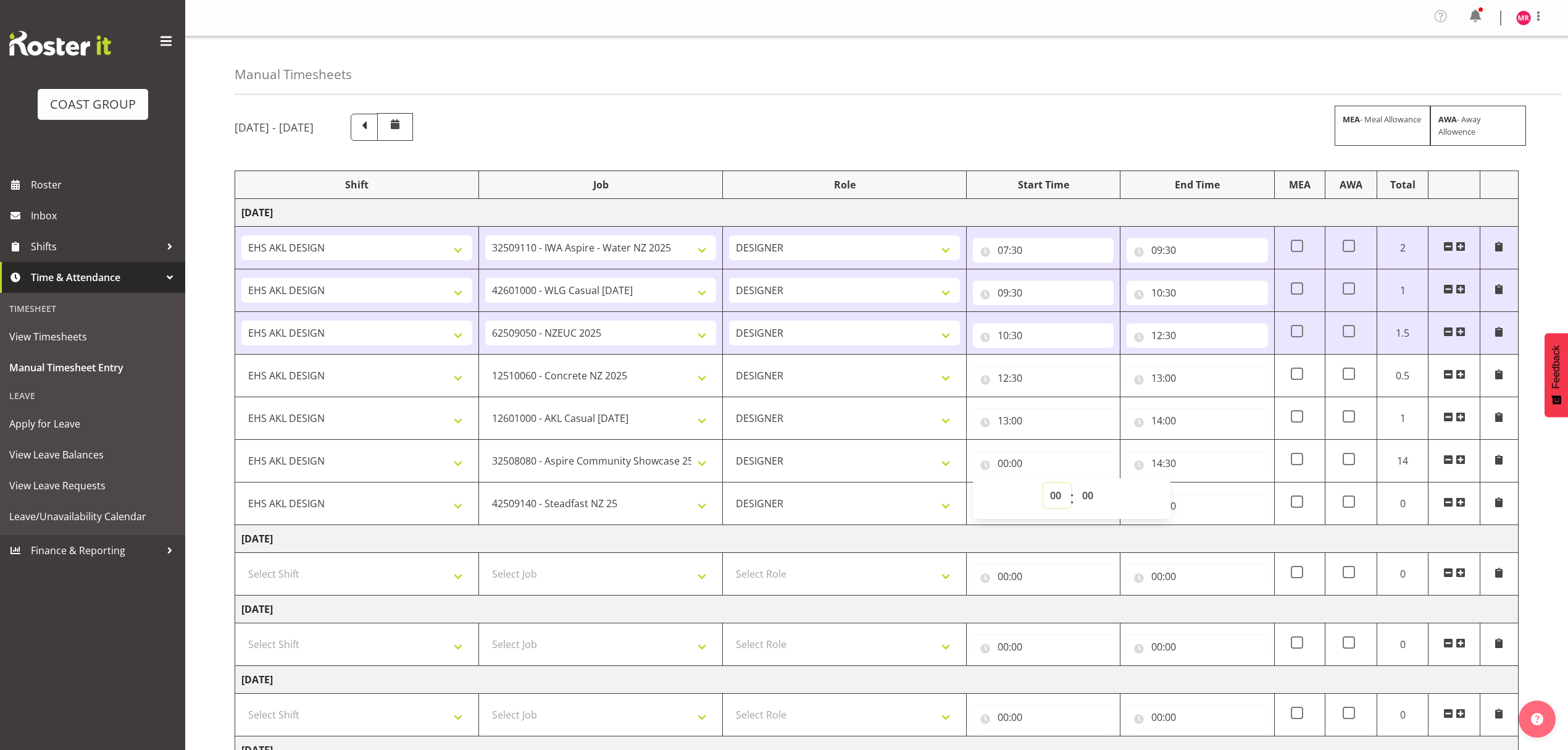
select select "14"
click at [1043, 486] on select "00 01 02 03 04 05 06 07 08 09 10 11 12 13 14 15 16 17 18 19 20 21 22 23" at bounding box center [1057, 495] width 28 height 25
type input "14:00"
click at [1235, 511] on input "00:00" at bounding box center [1196, 506] width 141 height 25
click at [1213, 535] on select "00 01 02 03 04 05 06 07 08 09 10 11 12 13 14 15 16 17 18 19 20 21 22 23" at bounding box center [1210, 538] width 28 height 25
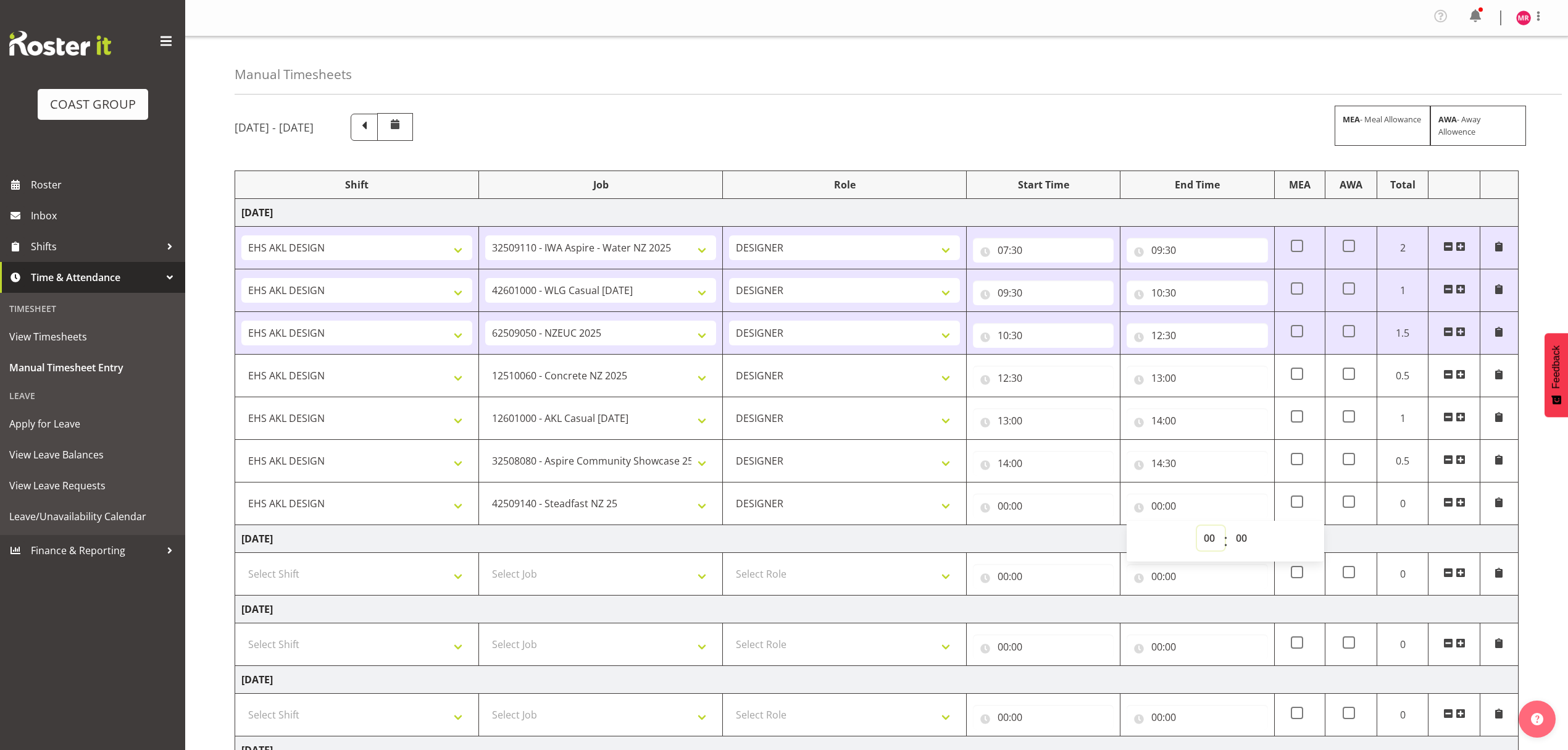
select select "15"
click at [1196, 528] on select "00 01 02 03 04 05 06 07 08 09 10 11 12 13 14 15 16 17 18 19 20 21 22 23" at bounding box center [1210, 538] width 28 height 25
type input "15:00"
click at [1238, 544] on select "00 01 02 03 04 05 06 07 08 09 10 11 12 13 14 15 16 17 18 19 20 21 22 23 24 25 2…" at bounding box center [1243, 538] width 28 height 25
select select "15"
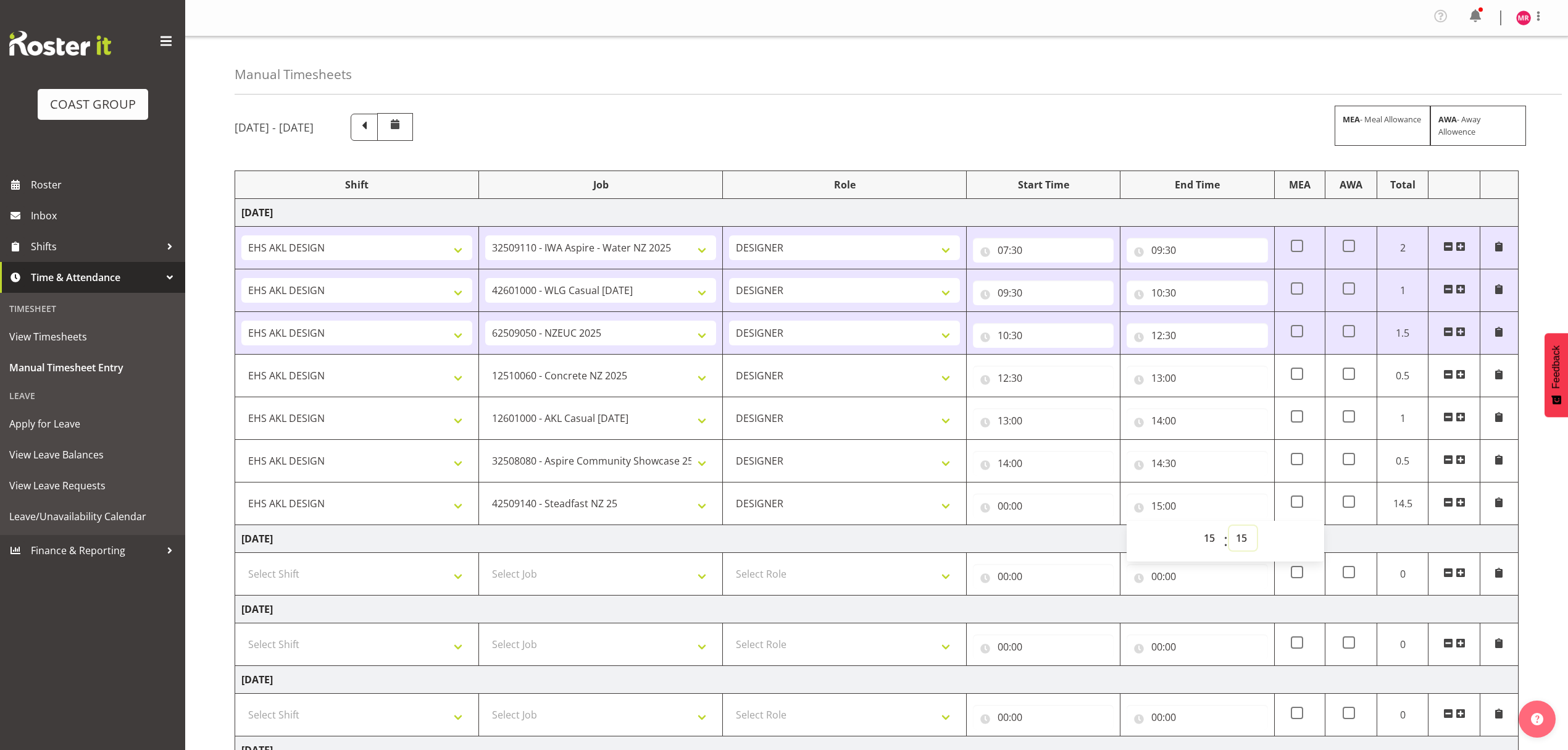
click at [1229, 528] on select "00 01 02 03 04 05 06 07 08 09 10 11 12 13 14 15 16 17 18 19 20 21 22 23 24 25 2…" at bounding box center [1243, 538] width 28 height 25
type input "15:15"
click at [1093, 517] on input "00:00" at bounding box center [1043, 506] width 141 height 25
click at [1052, 539] on select "00 01 02 03 04 05 06 07 08 09 10 11 12 13 14 15 16 17 18 19 20 21 22 23" at bounding box center [1057, 538] width 28 height 25
select select "14"
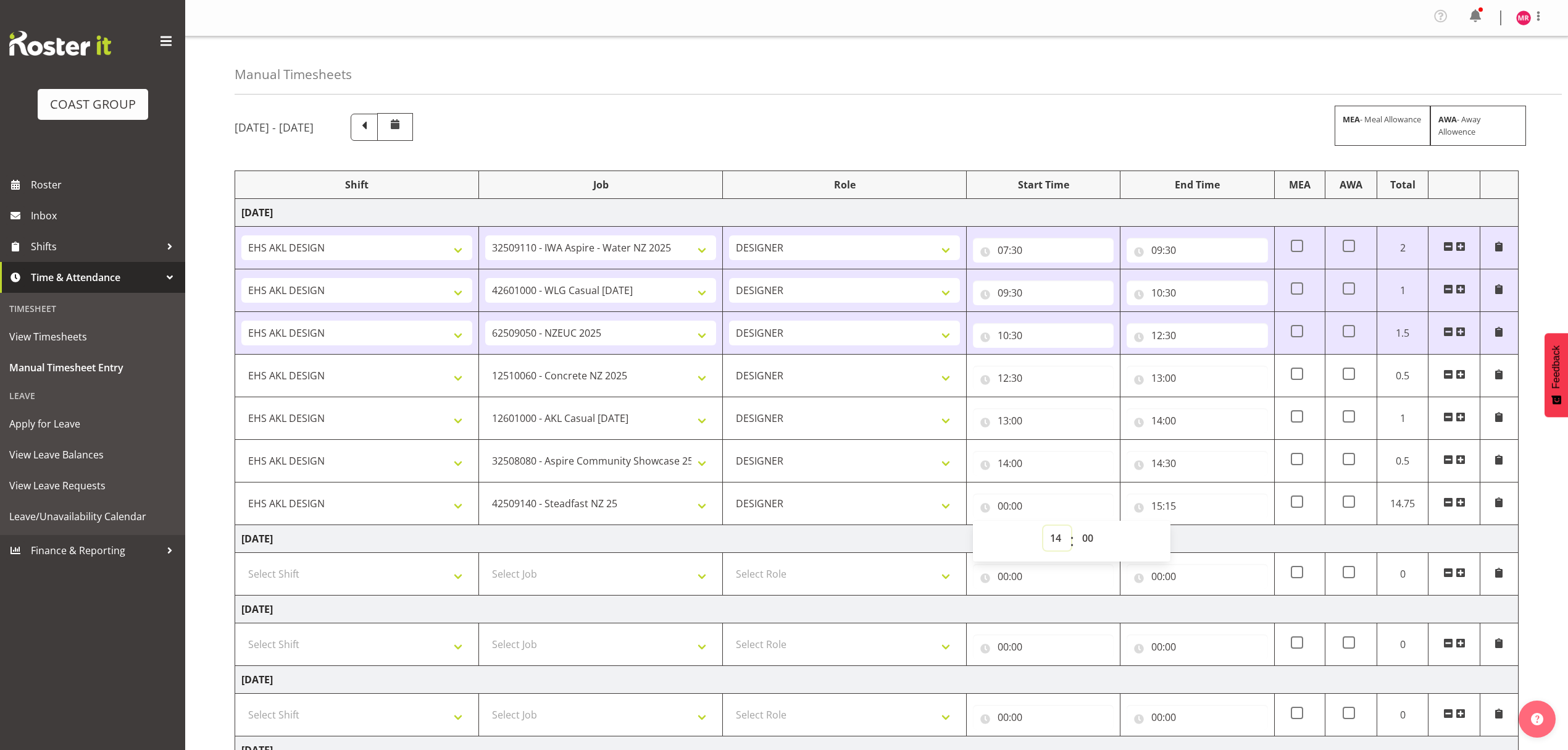
click at [1043, 528] on select "00 01 02 03 04 05 06 07 08 09 10 11 12 13 14 15 16 17 18 19 20 21 22 23" at bounding box center [1057, 538] width 28 height 25
type input "14:00"
click at [1082, 550] on select "00 01 02 03 04 05 06 07 08 09 10 11 12 13 14 15 16 17 18 19 20 21 22 23 24 25 2…" at bounding box center [1089, 538] width 28 height 25
select select "30"
click at [1075, 528] on select "00 01 02 03 04 05 06 07 08 09 10 11 12 13 14 15 16 17 18 19 20 21 22 23 24 25 2…" at bounding box center [1089, 538] width 28 height 25
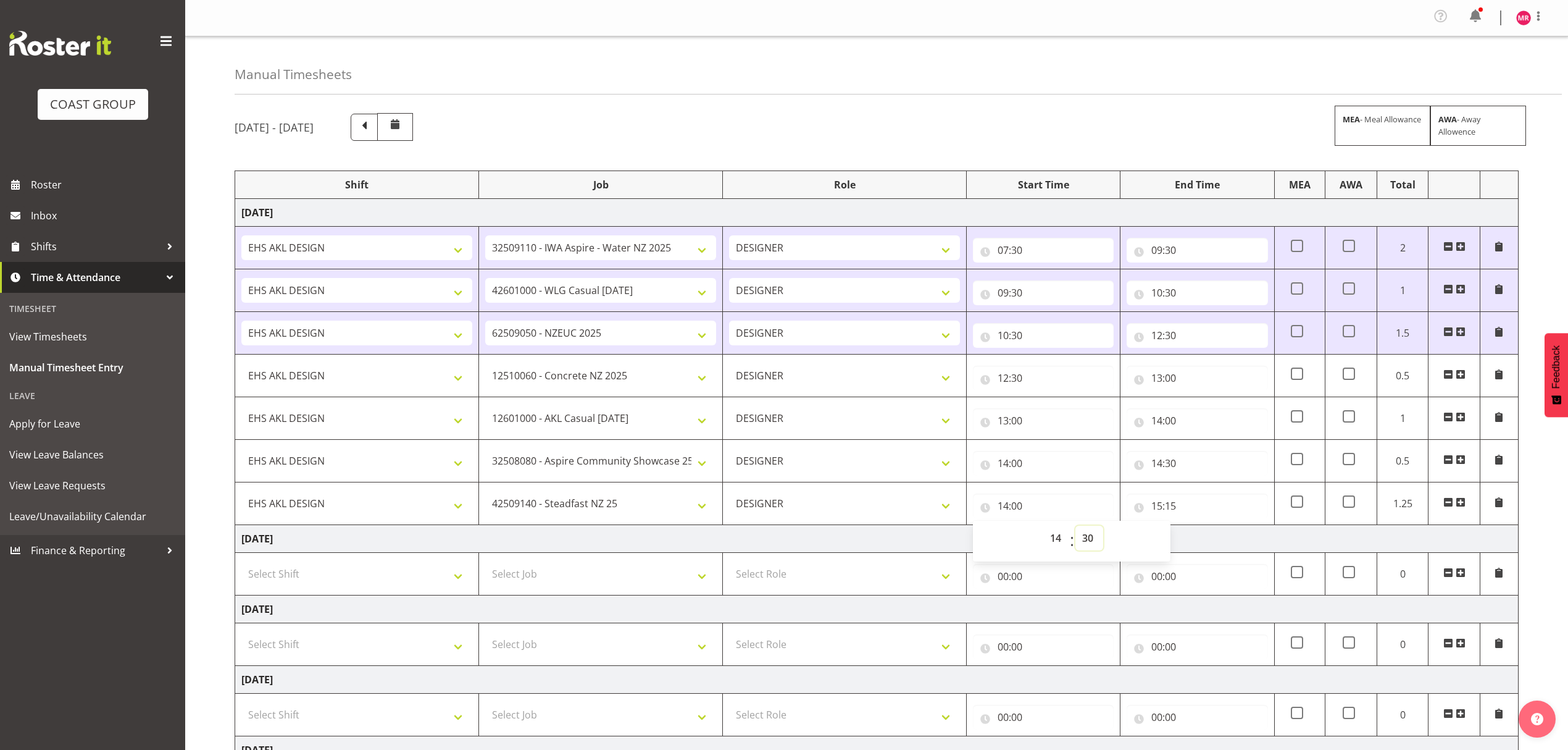
type input "14:30"
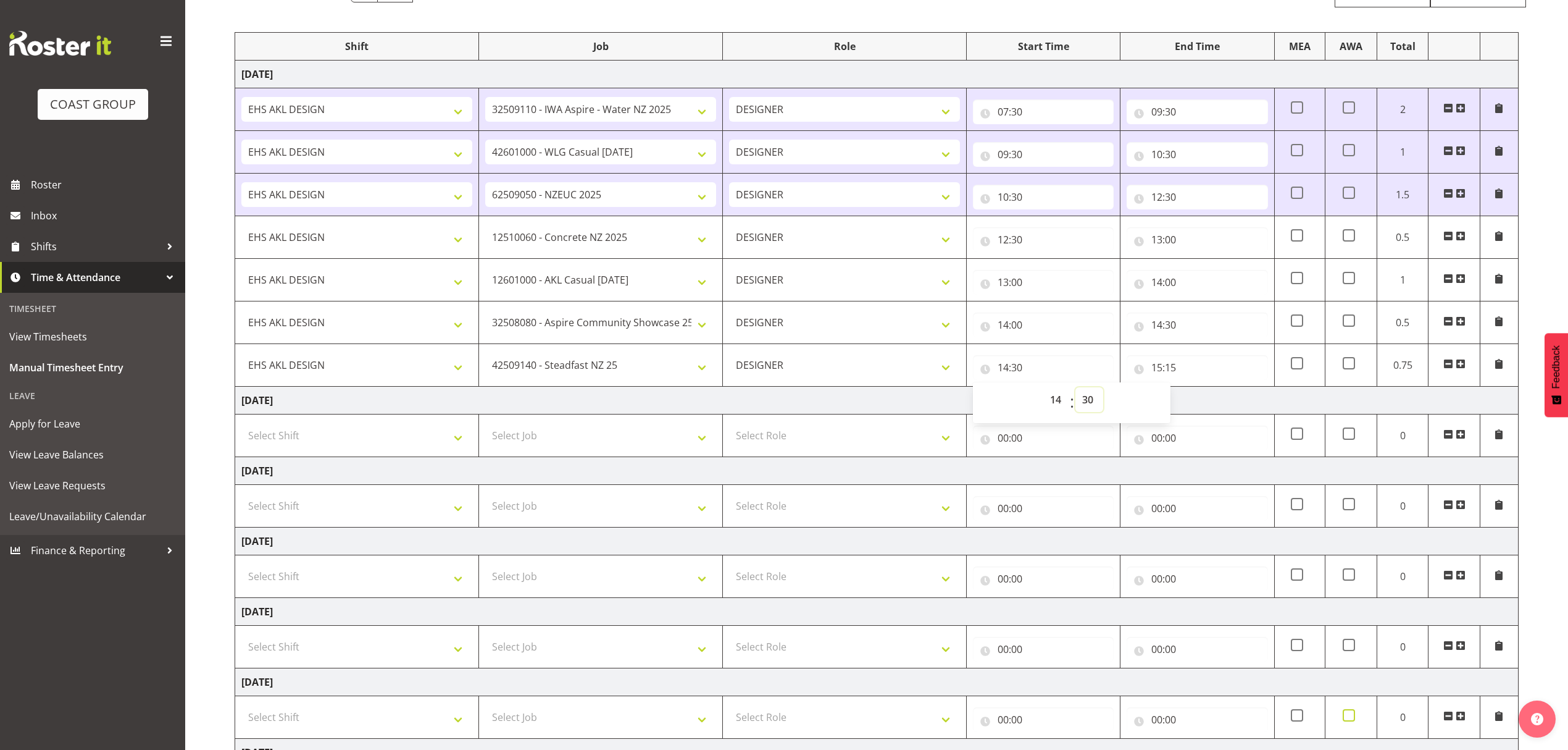
scroll to position [285, 0]
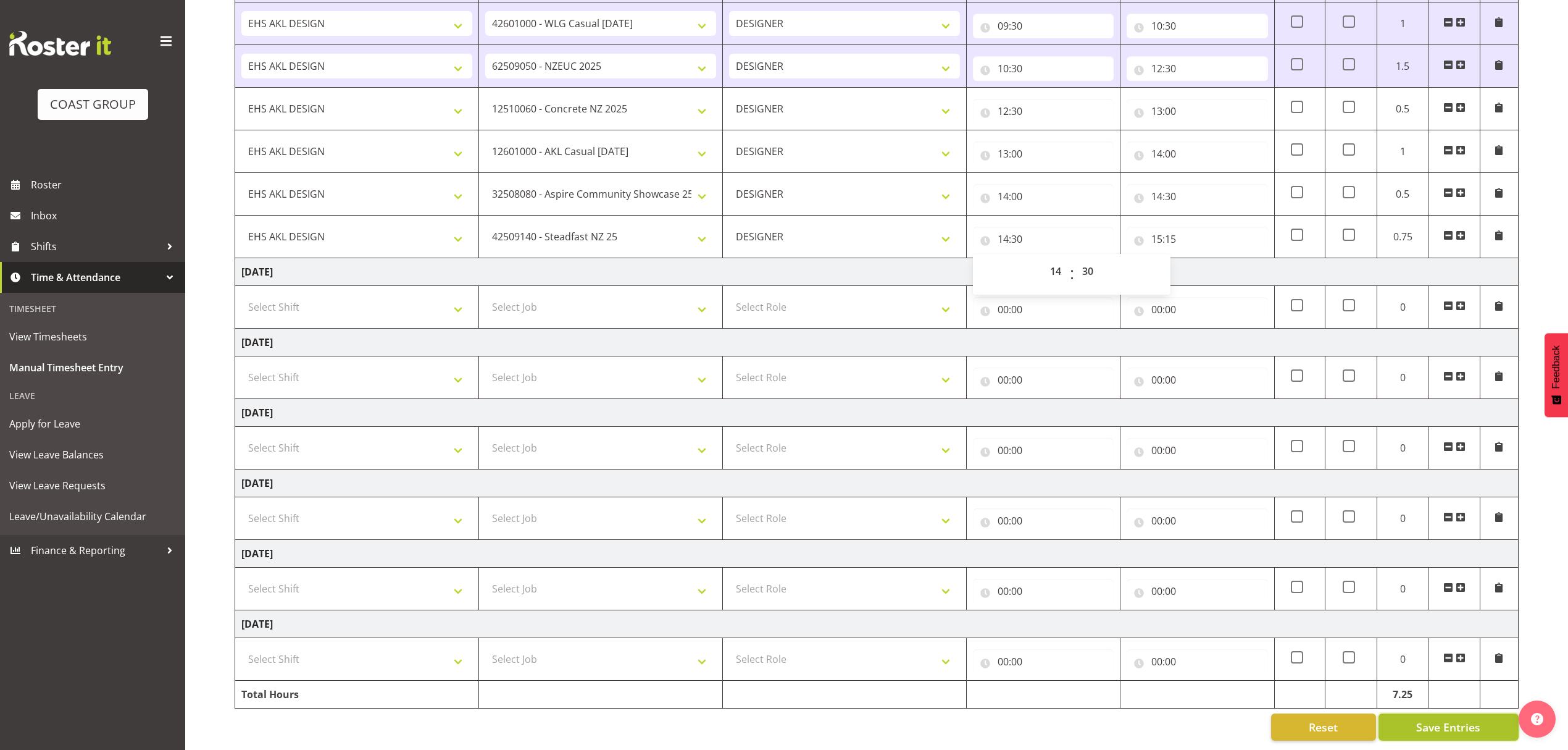
click at [1447, 719] on span "Save Entries" at bounding box center [1448, 727] width 64 height 16
